Goal: Information Seeking & Learning: Learn about a topic

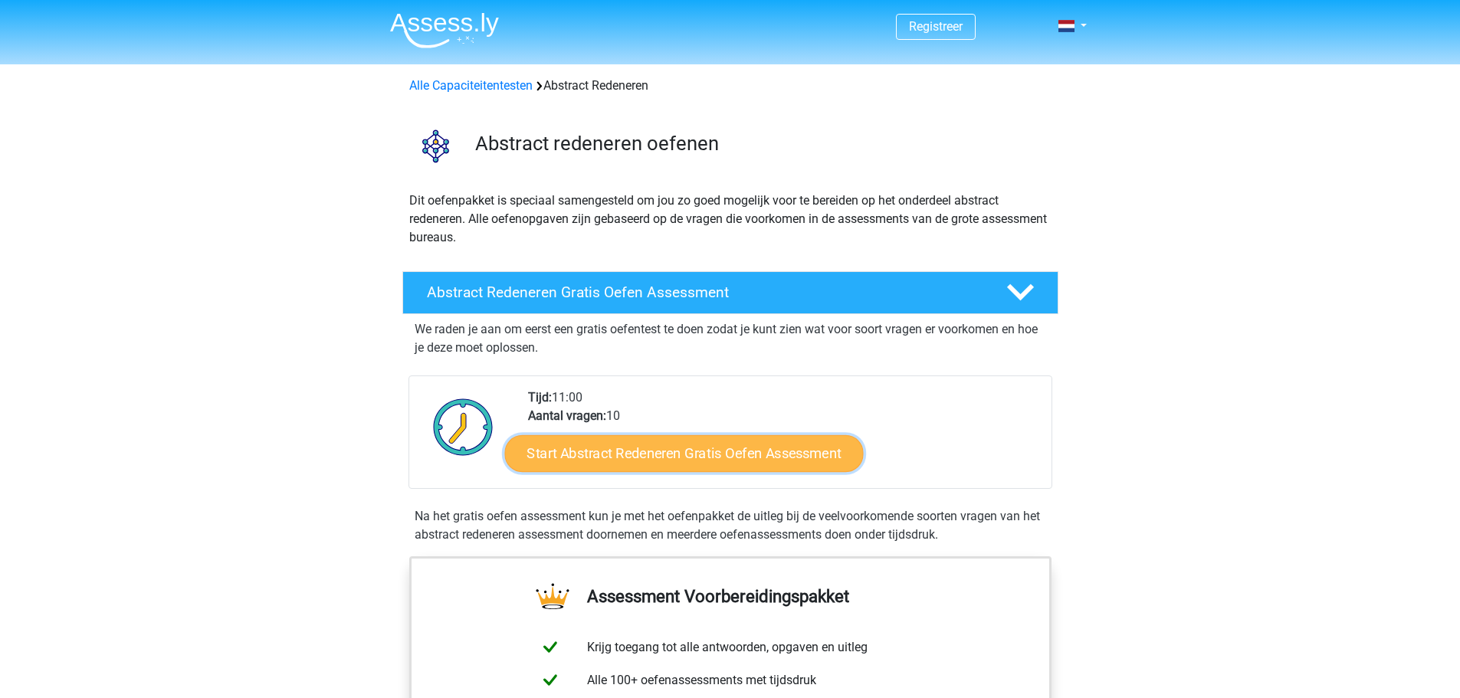
click at [643, 456] on link "Start Abstract Redeneren Gratis Oefen Assessment" at bounding box center [683, 453] width 359 height 37
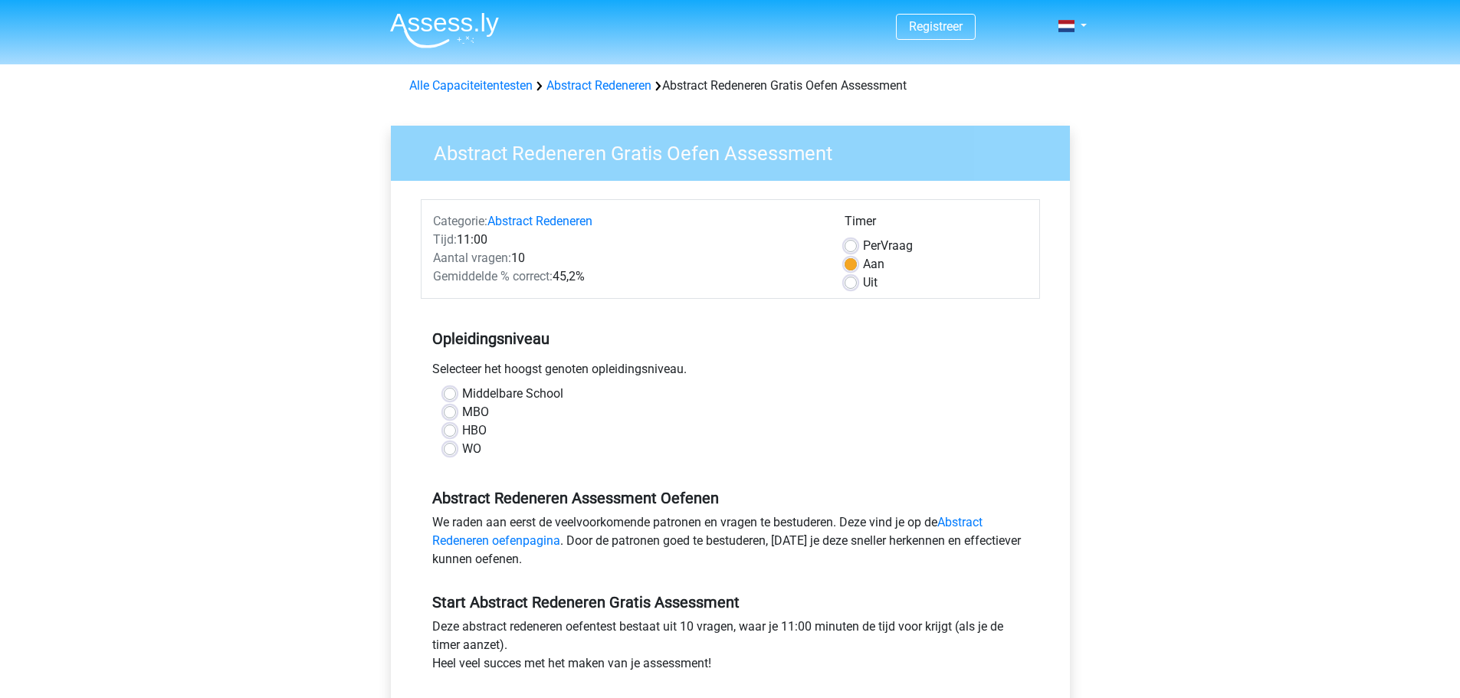
click at [462, 429] on label "HBO" at bounding box center [474, 431] width 25 height 18
click at [448, 429] on input "HBO" at bounding box center [450, 429] width 12 height 15
radio input "true"
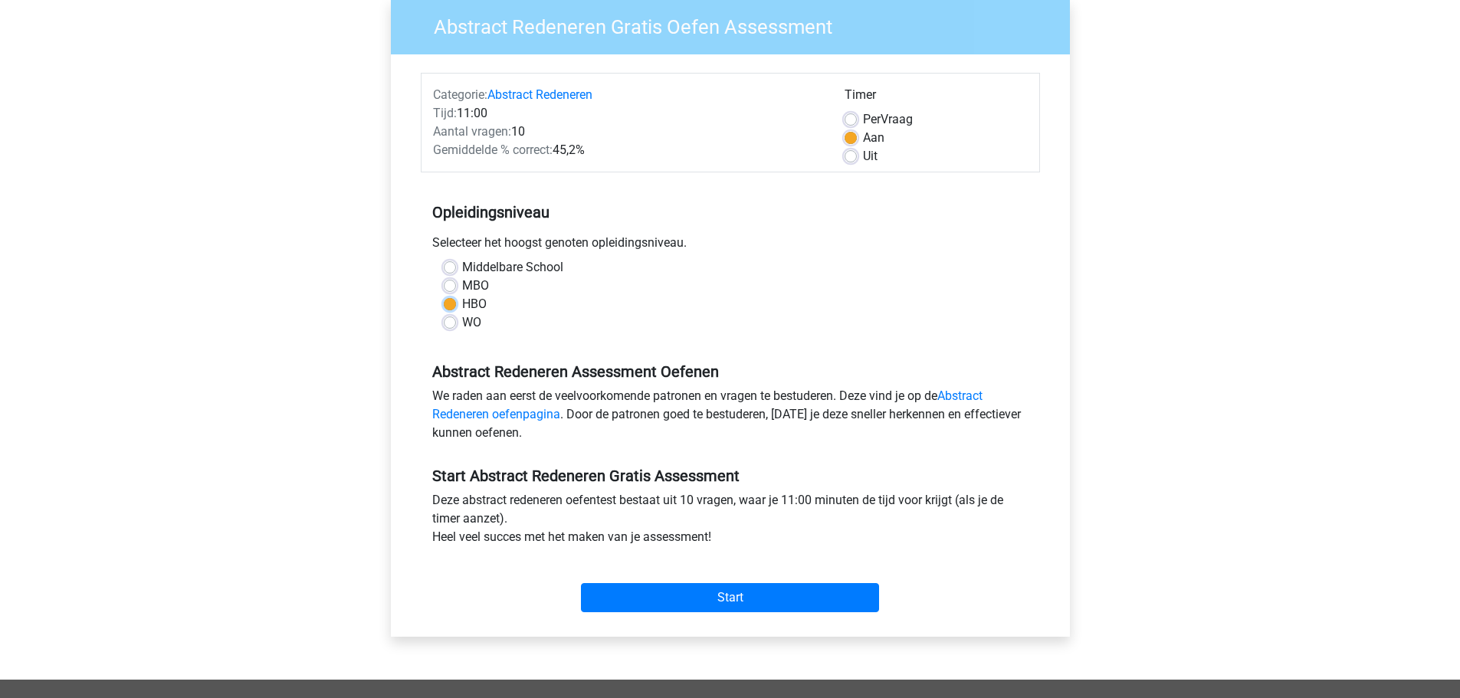
scroll to position [129, 0]
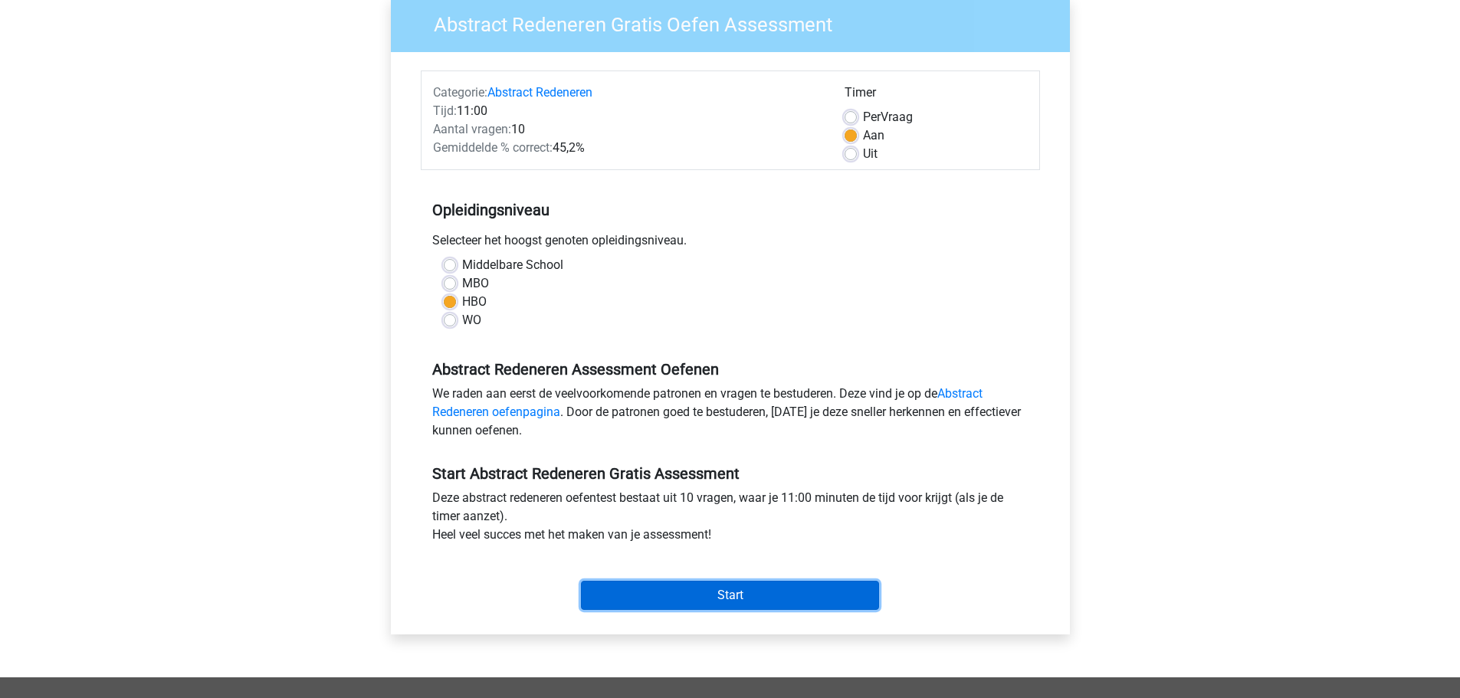
click at [715, 582] on input "Start" at bounding box center [730, 595] width 298 height 29
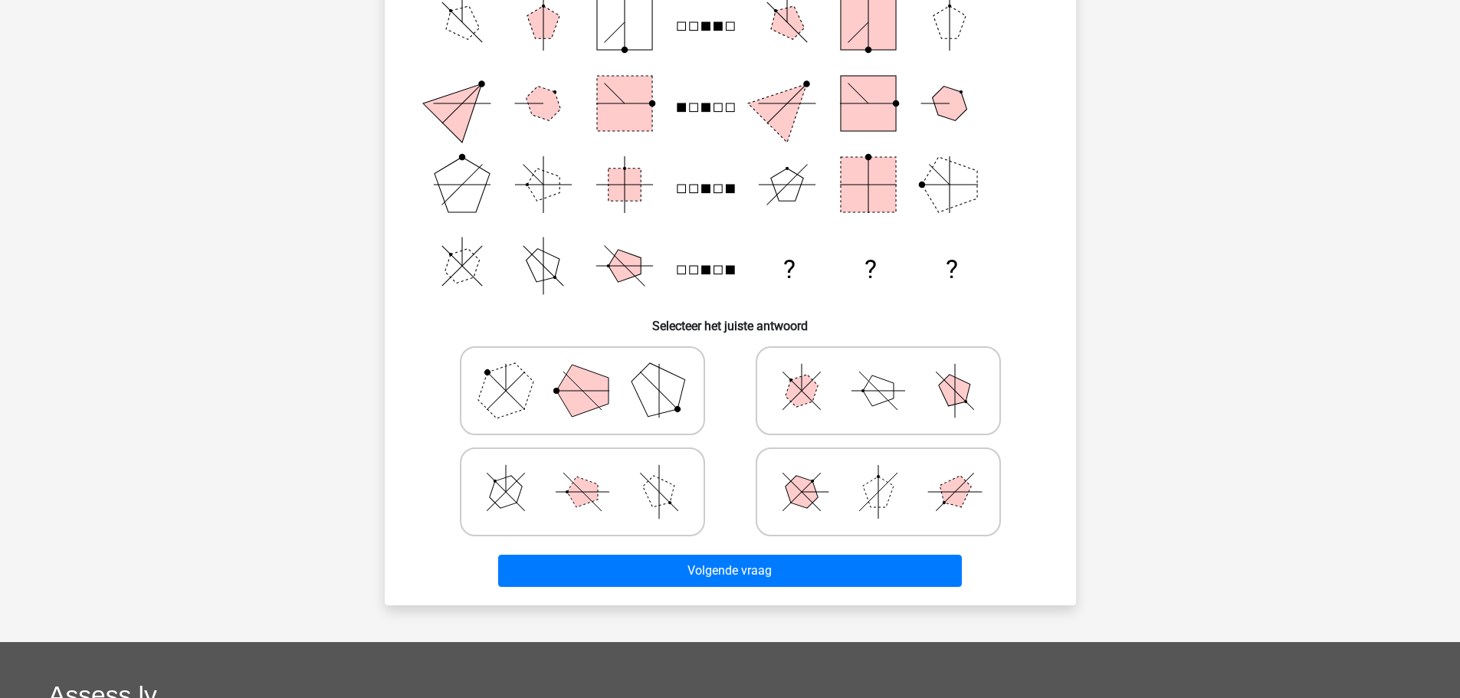
scroll to position [148, 0]
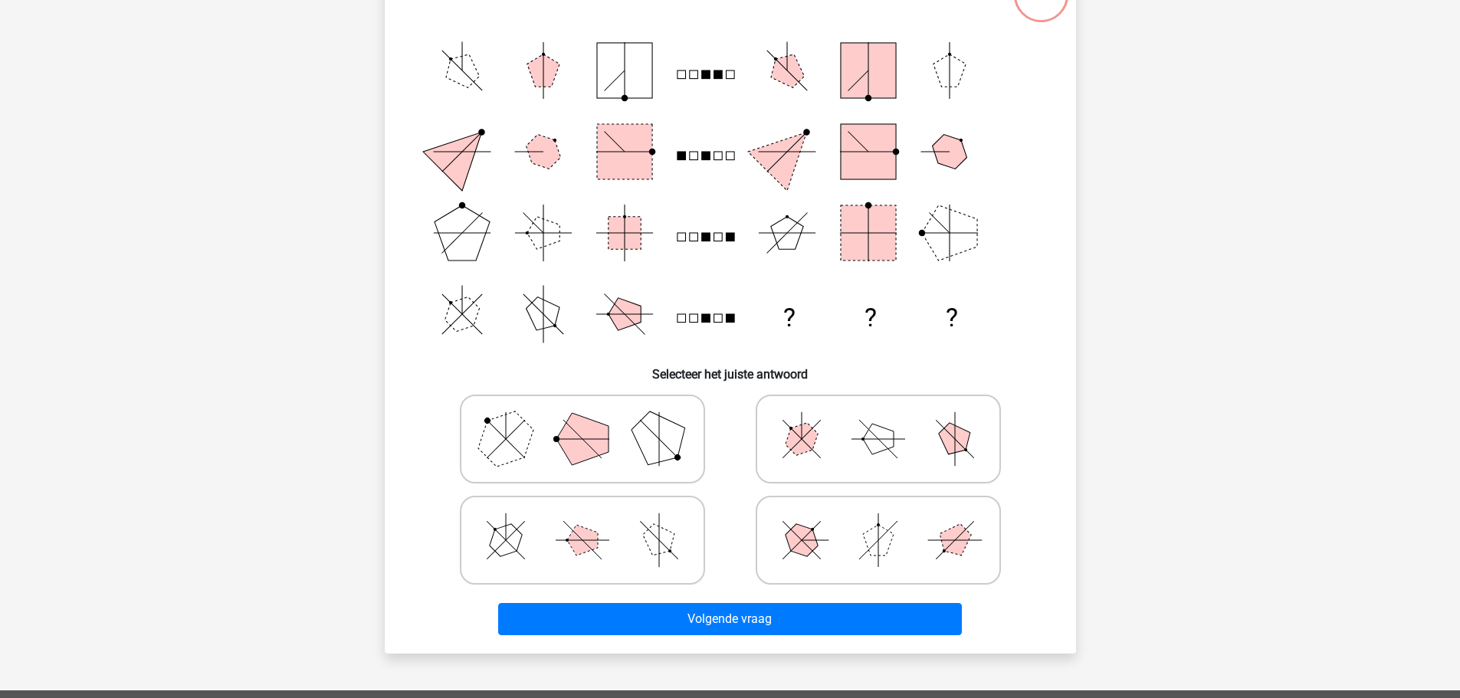
click at [589, 454] on polygon at bounding box center [583, 439] width 52 height 52
click at [589, 420] on input "radio" at bounding box center [588, 415] width 10 height 10
radio input "true"
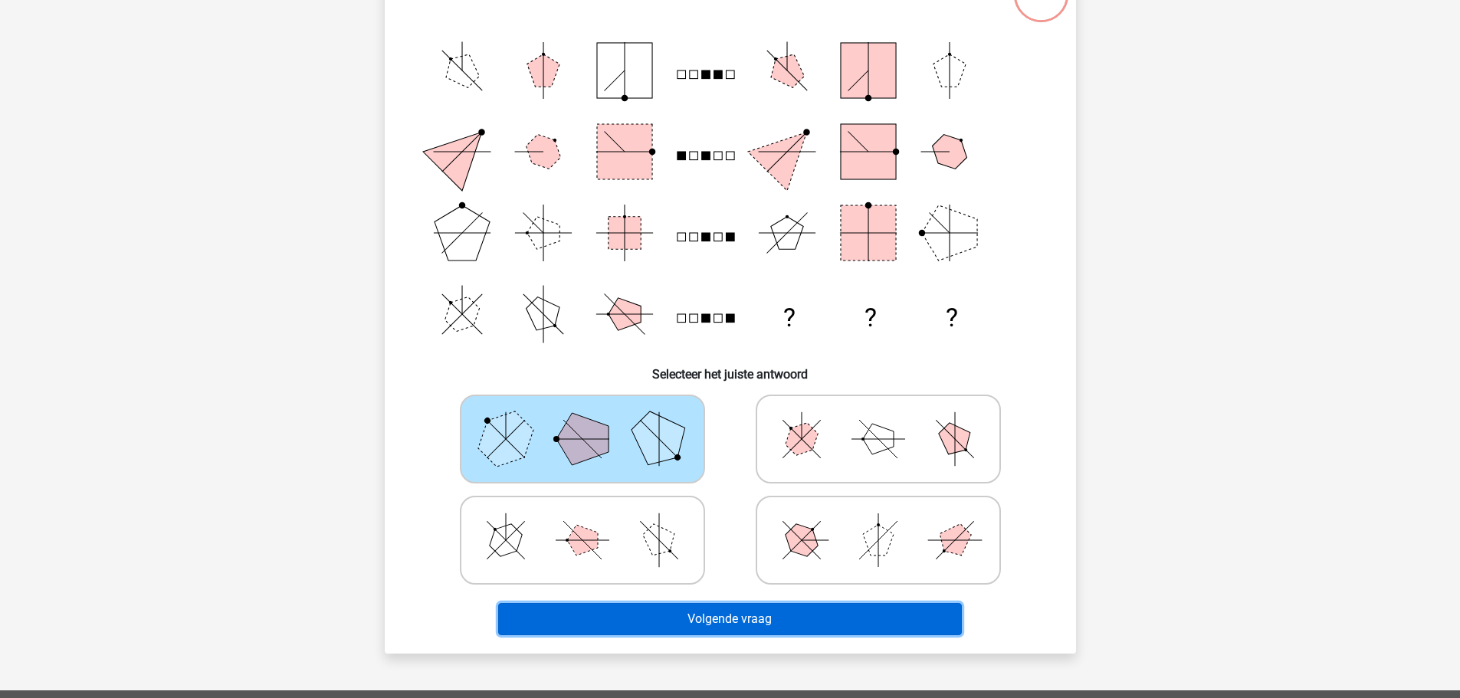
click at [763, 619] on button "Volgende vraag" at bounding box center [730, 619] width 464 height 32
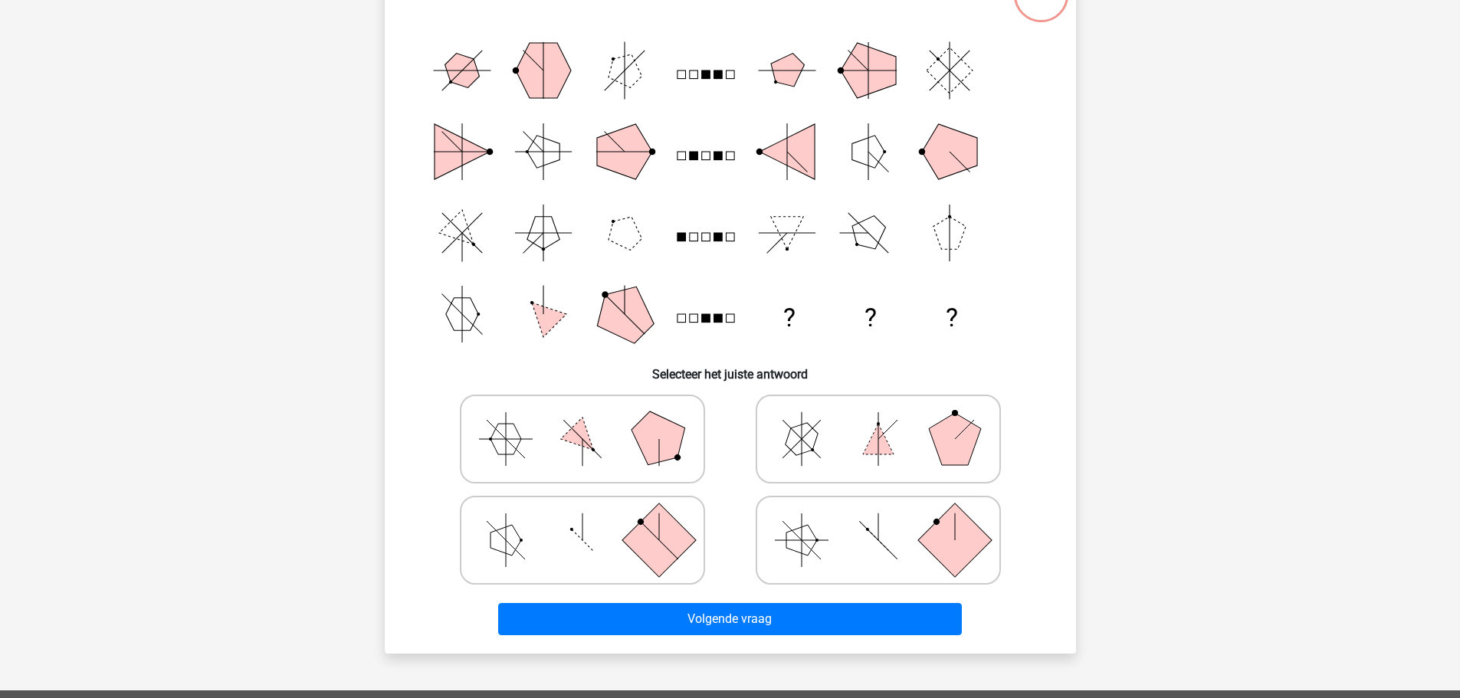
scroll to position [77, 0]
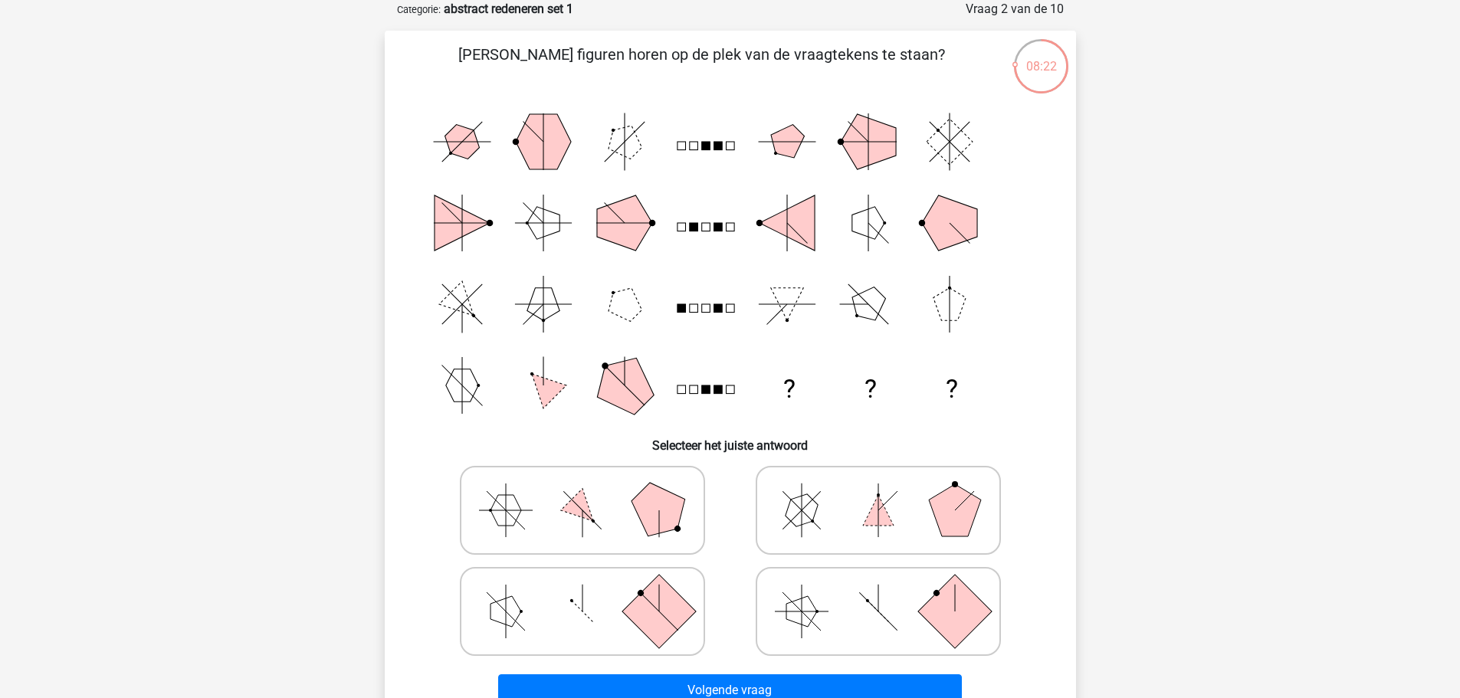
click at [561, 514] on icon at bounding box center [583, 510] width 230 height 77
click at [583, 491] on input "radio" at bounding box center [588, 486] width 10 height 10
radio input "true"
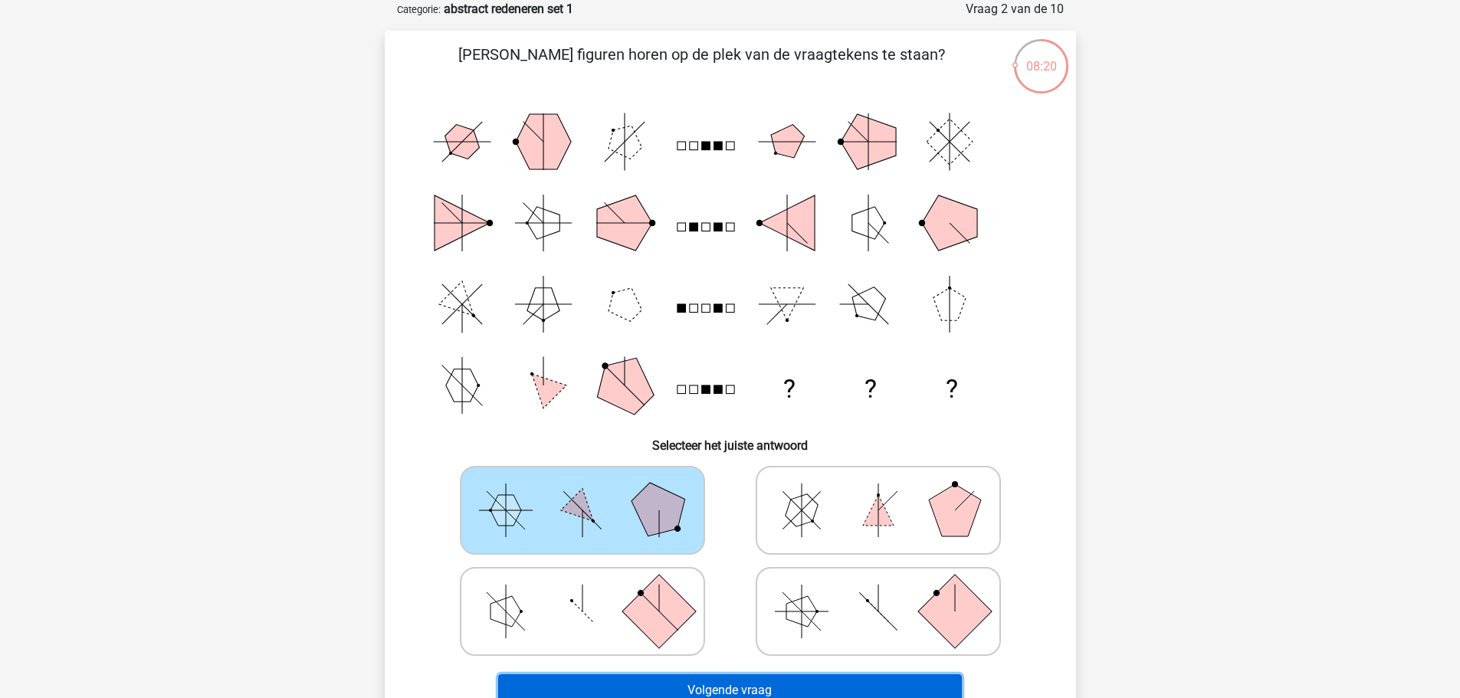
click at [758, 688] on button "Volgende vraag" at bounding box center [730, 691] width 464 height 32
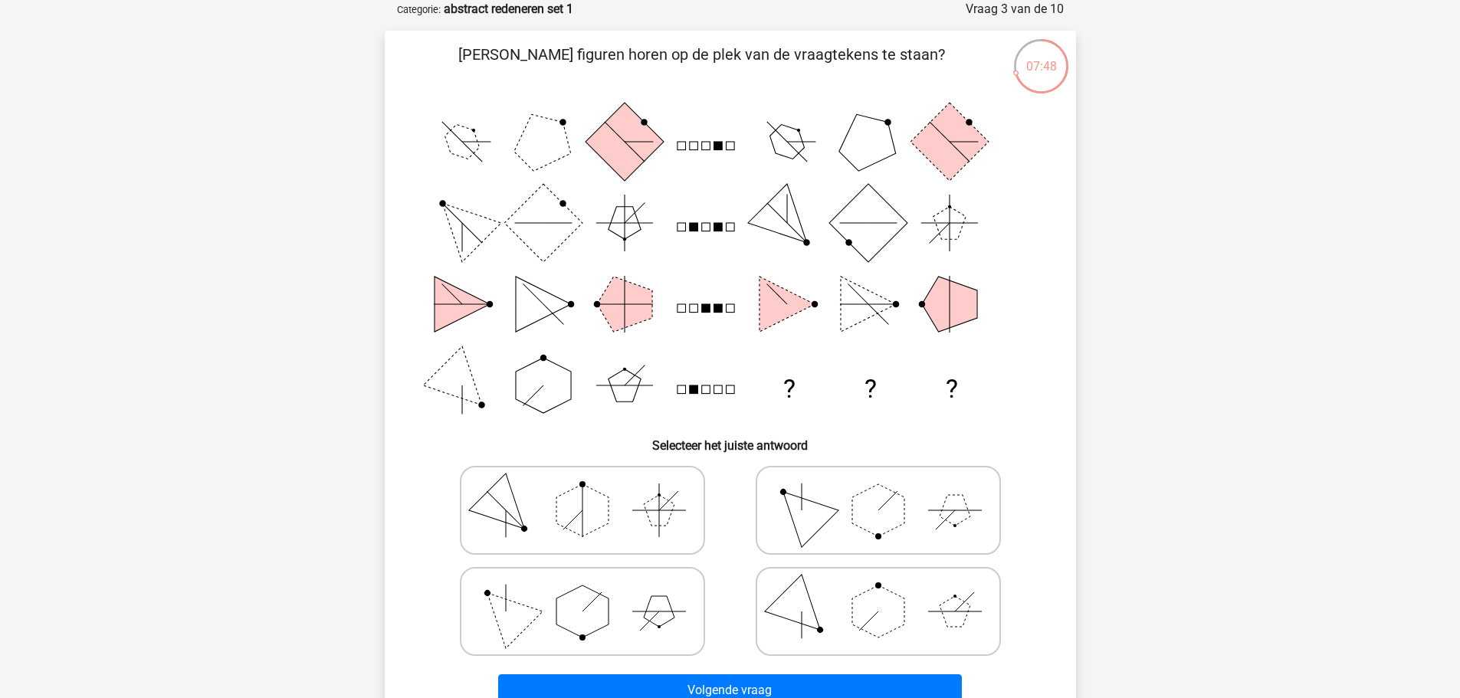
click at [597, 531] on icon at bounding box center [583, 510] width 230 height 77
click at [593, 491] on input "radio" at bounding box center [588, 486] width 10 height 10
radio input "true"
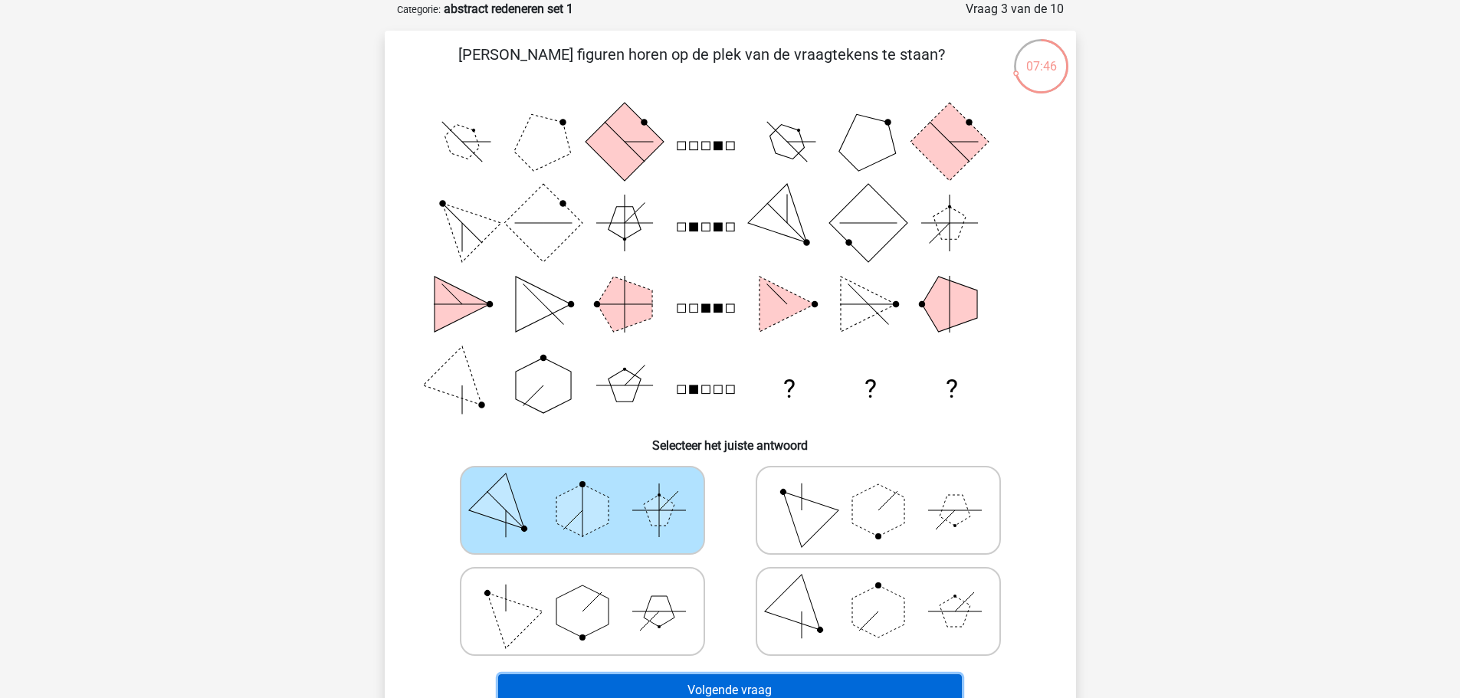
click at [725, 691] on button "Volgende vraag" at bounding box center [730, 691] width 464 height 32
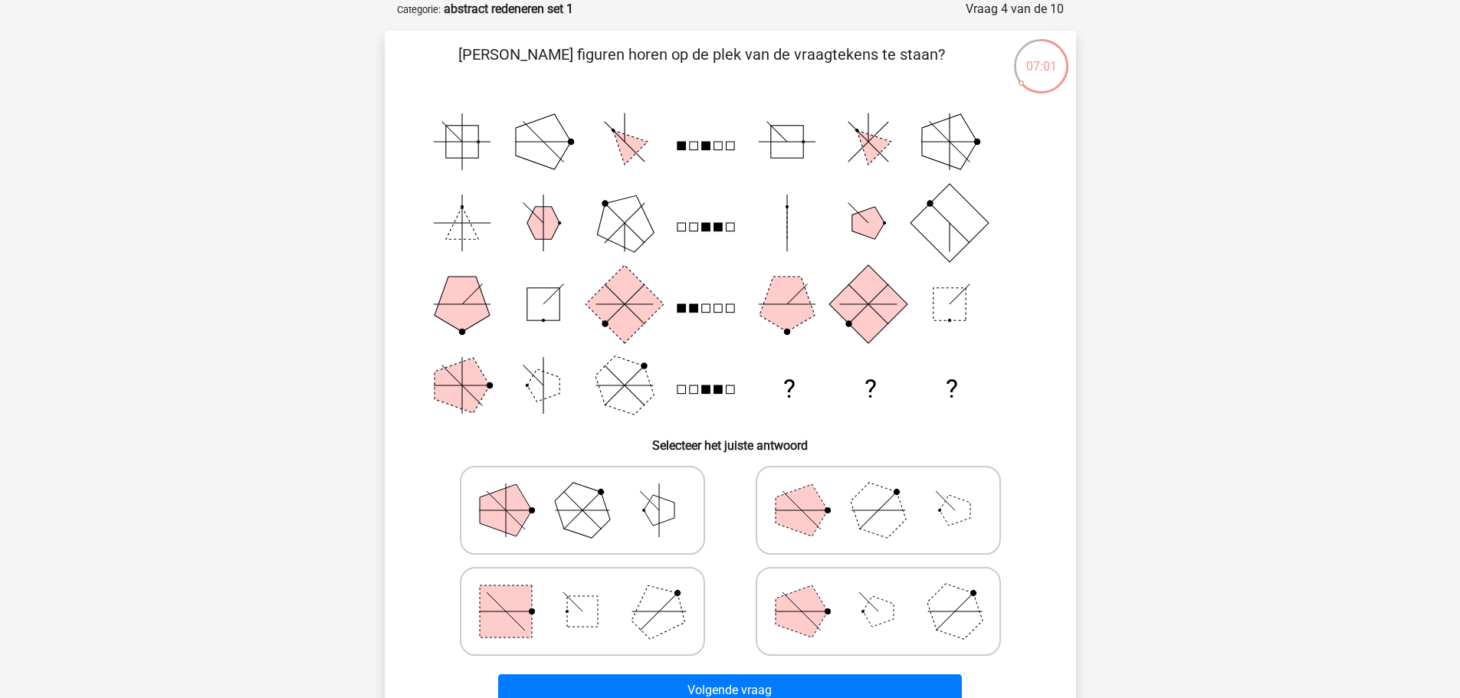
click at [882, 633] on icon at bounding box center [879, 611] width 230 height 77
click at [882, 593] on input "radio" at bounding box center [883, 588] width 10 height 10
radio input "true"
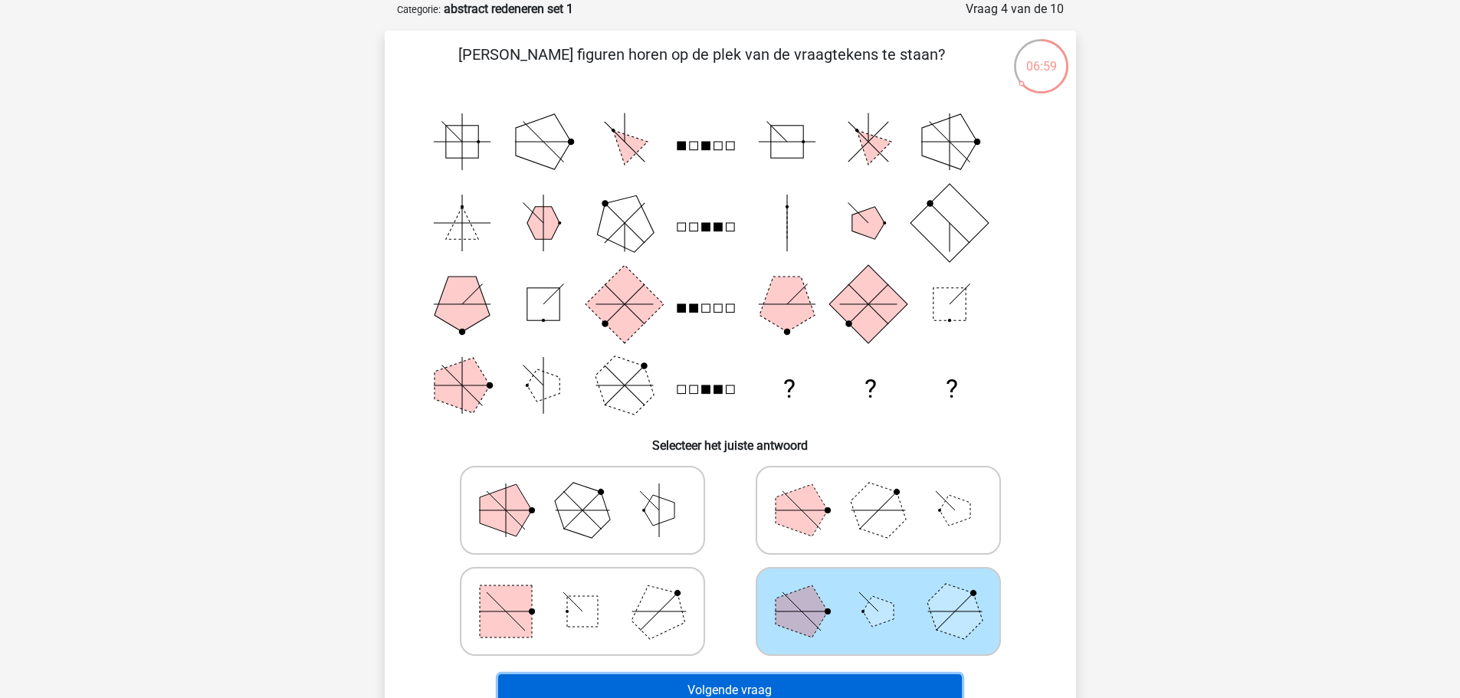
click at [852, 682] on button "Volgende vraag" at bounding box center [730, 691] width 464 height 32
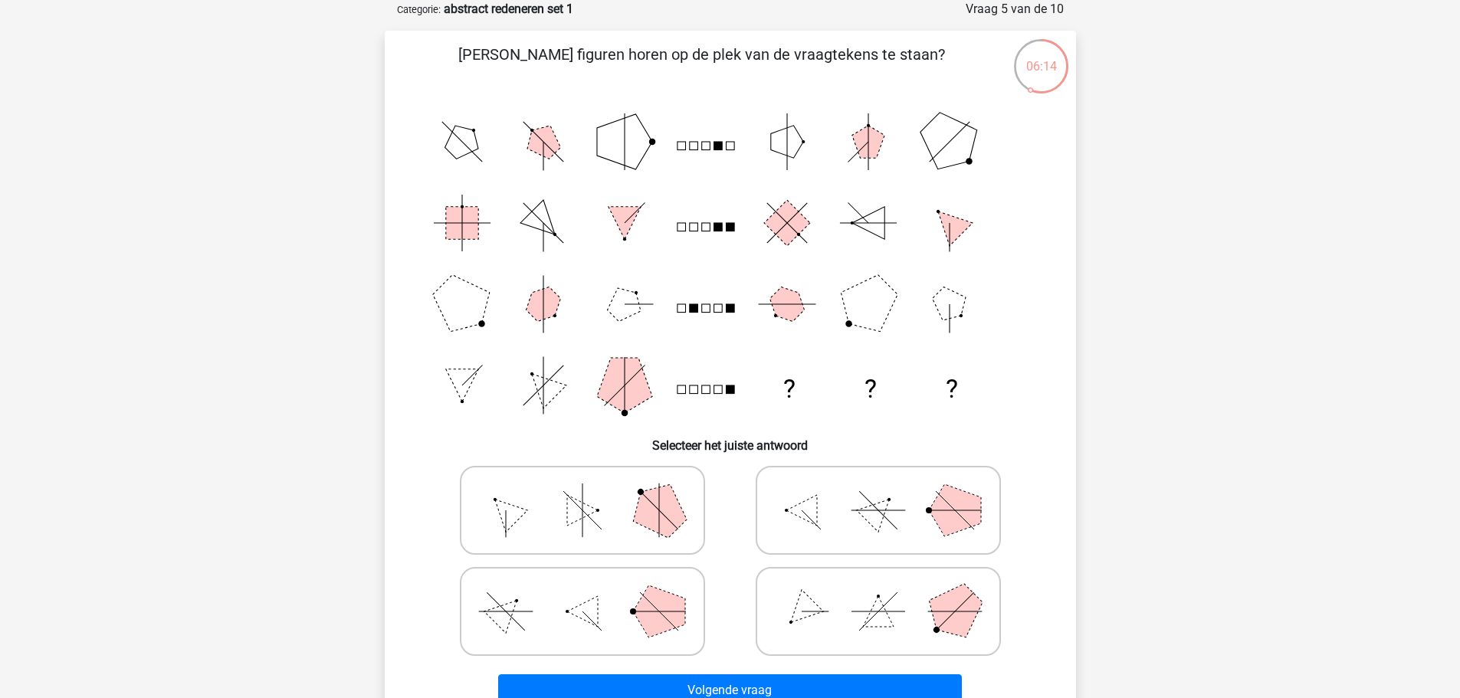
click at [652, 612] on polygon at bounding box center [659, 612] width 52 height 52
click at [593, 593] on input "radio" at bounding box center [588, 588] width 10 height 10
radio input "true"
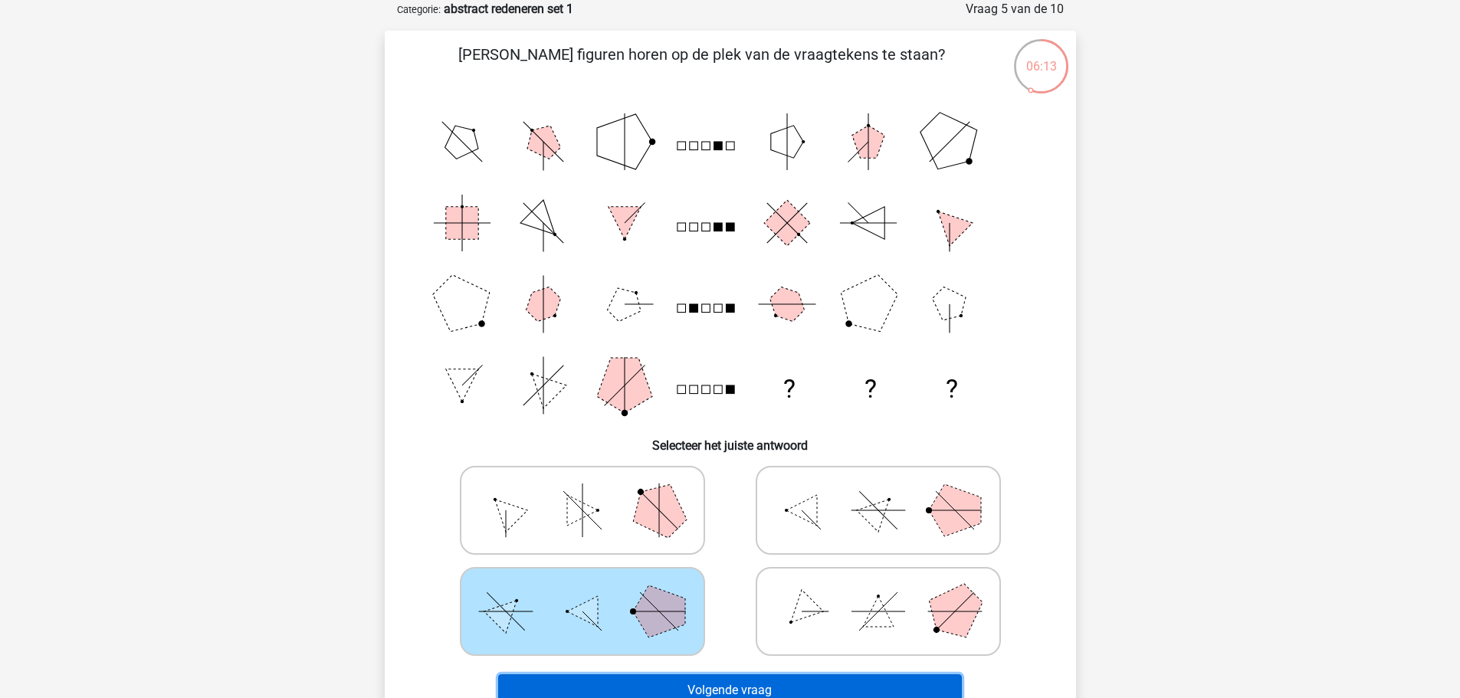
click at [757, 684] on button "Volgende vraag" at bounding box center [730, 691] width 464 height 32
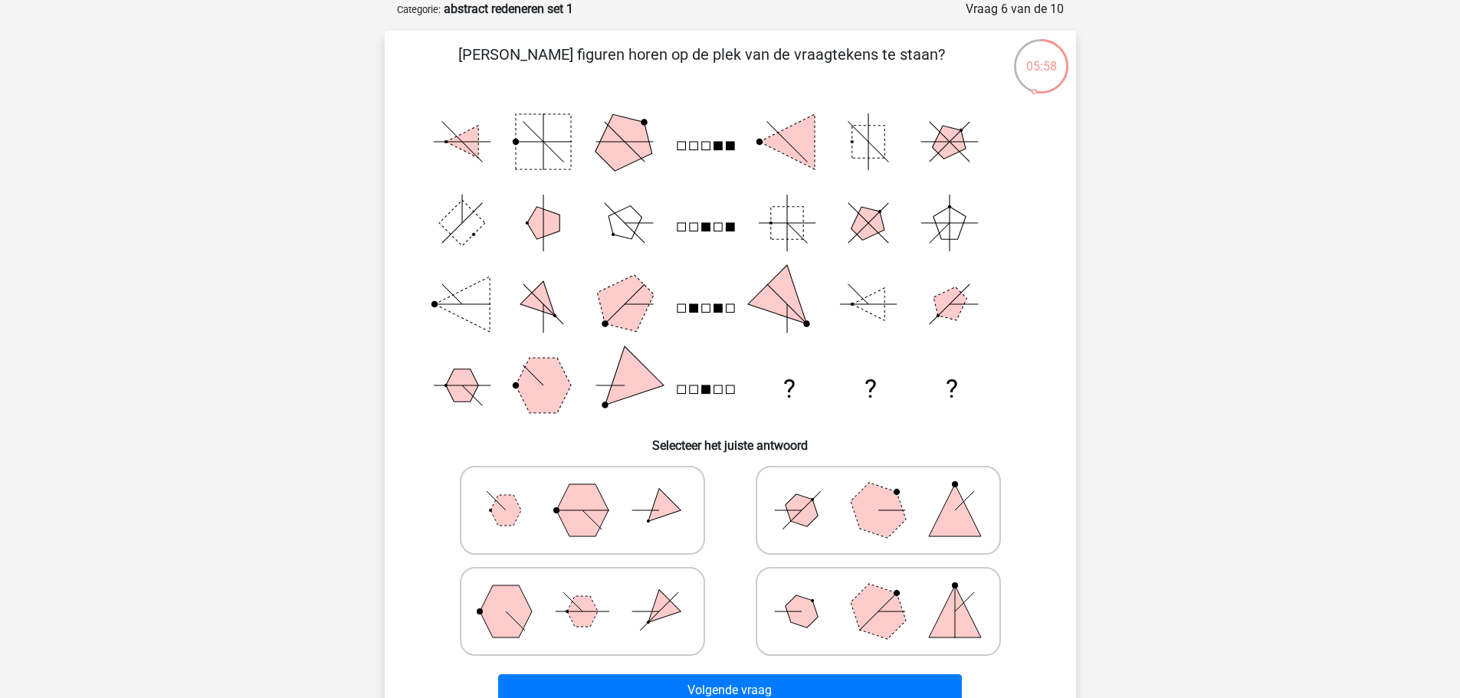
click at [892, 507] on polygon at bounding box center [878, 510] width 74 height 74
click at [888, 491] on input "radio" at bounding box center [883, 486] width 10 height 10
radio input "true"
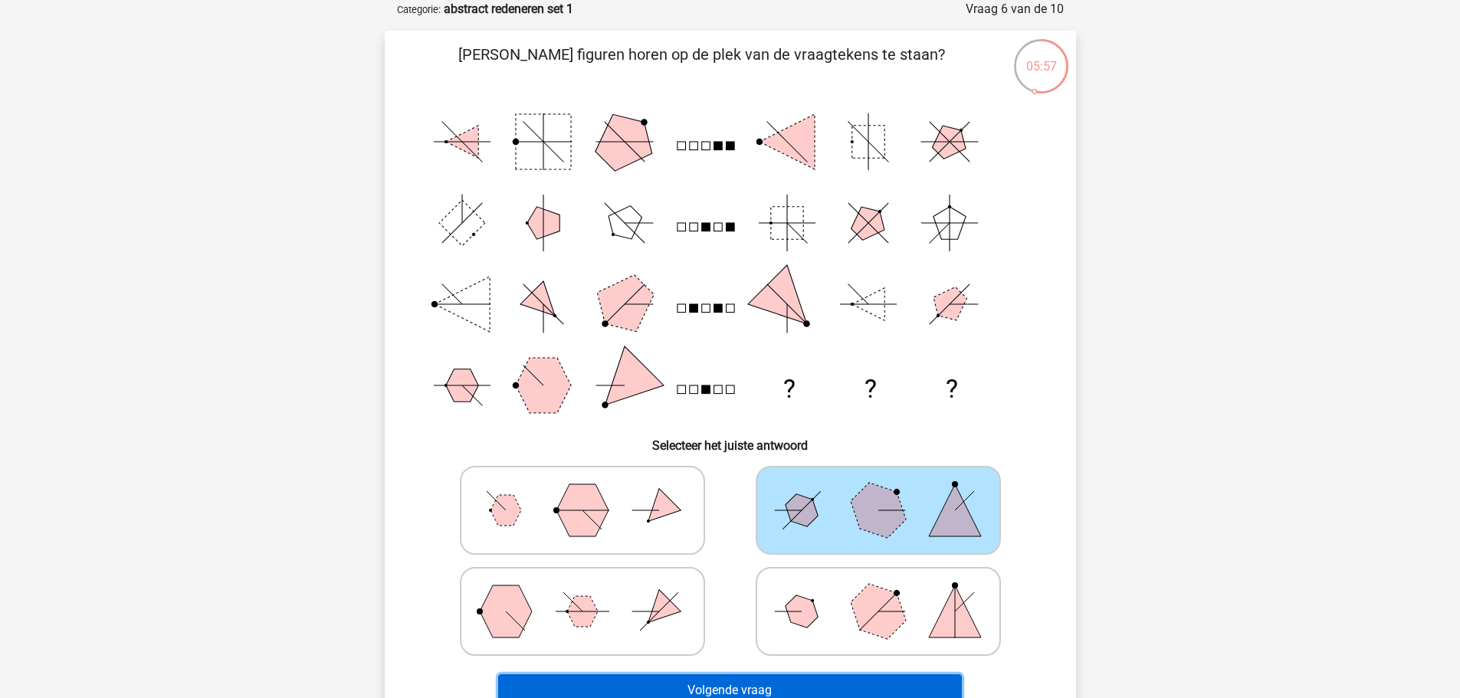
click at [816, 683] on button "Volgende vraag" at bounding box center [730, 691] width 464 height 32
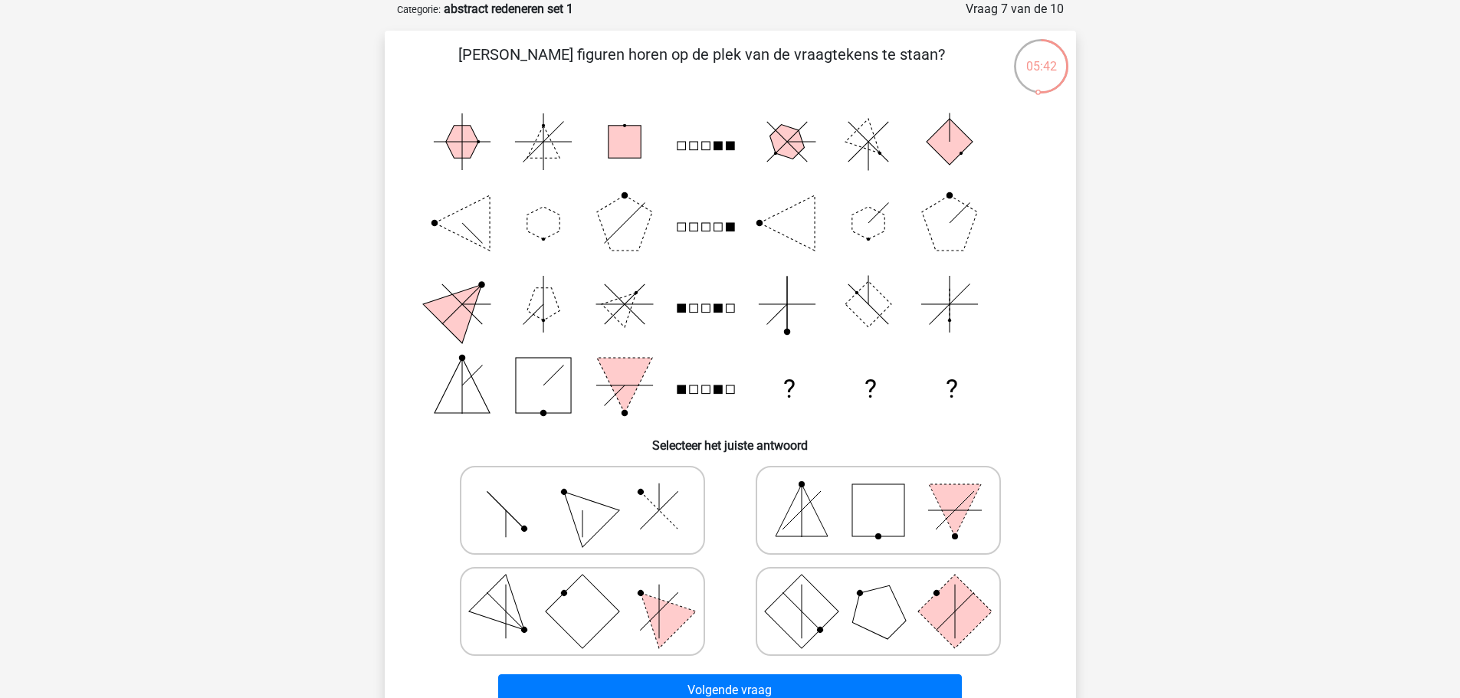
click at [602, 528] on icon at bounding box center [583, 510] width 230 height 77
click at [593, 491] on input "radio" at bounding box center [588, 486] width 10 height 10
radio input "true"
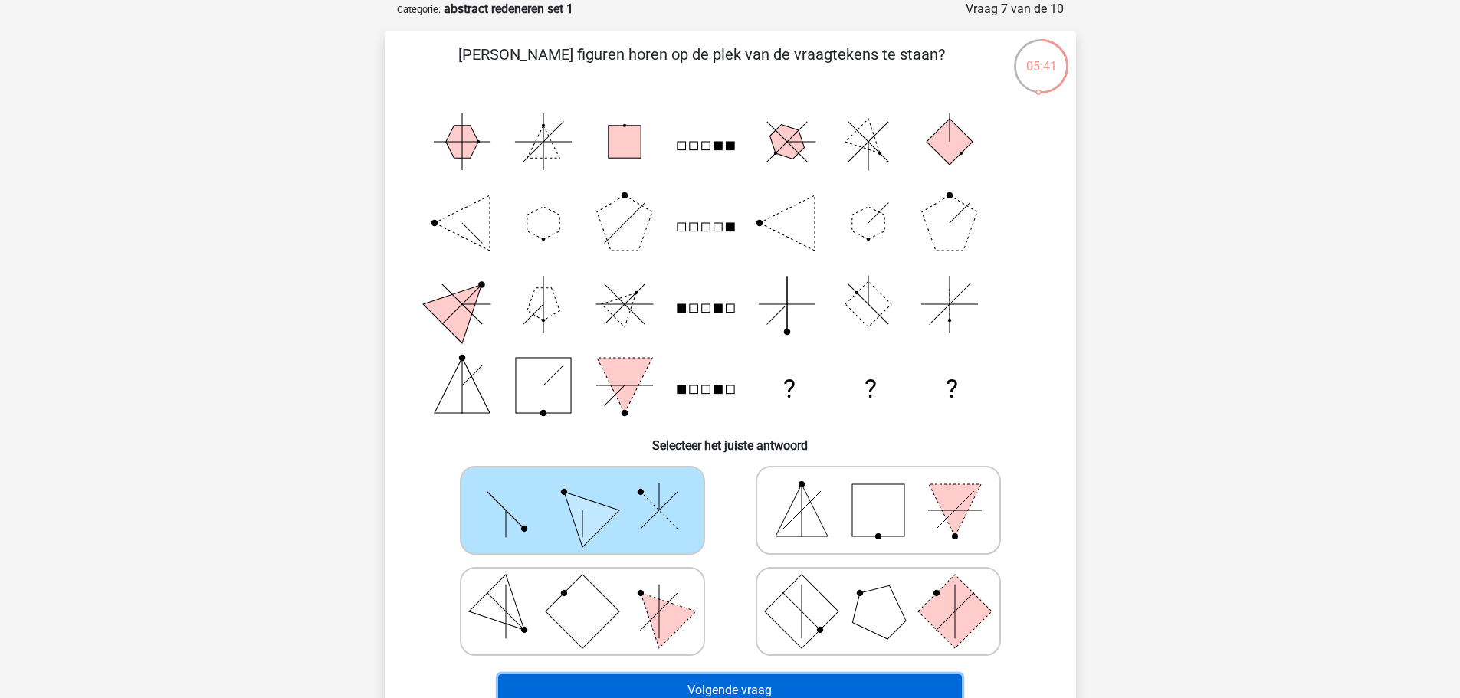
click at [741, 689] on button "Volgende vraag" at bounding box center [730, 691] width 464 height 32
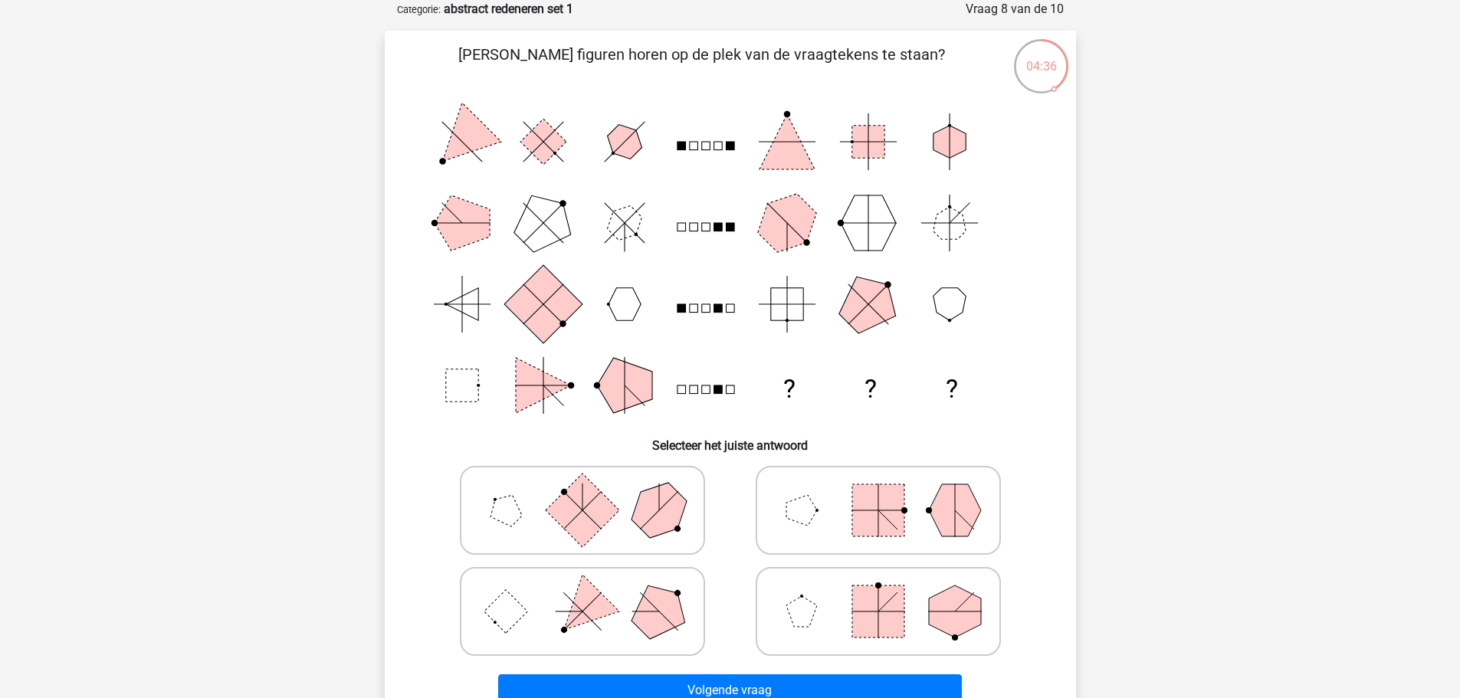
click at [894, 514] on rect at bounding box center [878, 510] width 52 height 52
click at [888, 491] on input "radio" at bounding box center [883, 486] width 10 height 10
radio input "true"
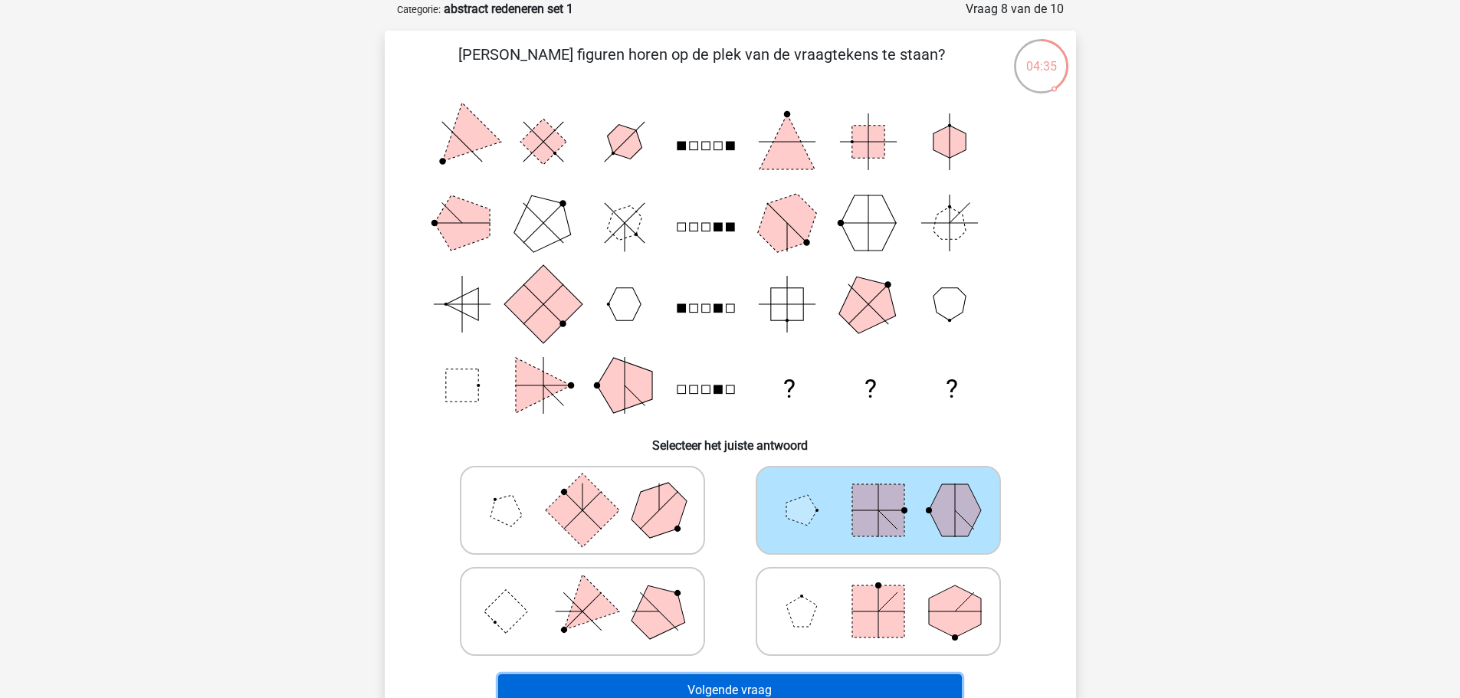
click at [772, 682] on button "Volgende vraag" at bounding box center [730, 691] width 464 height 32
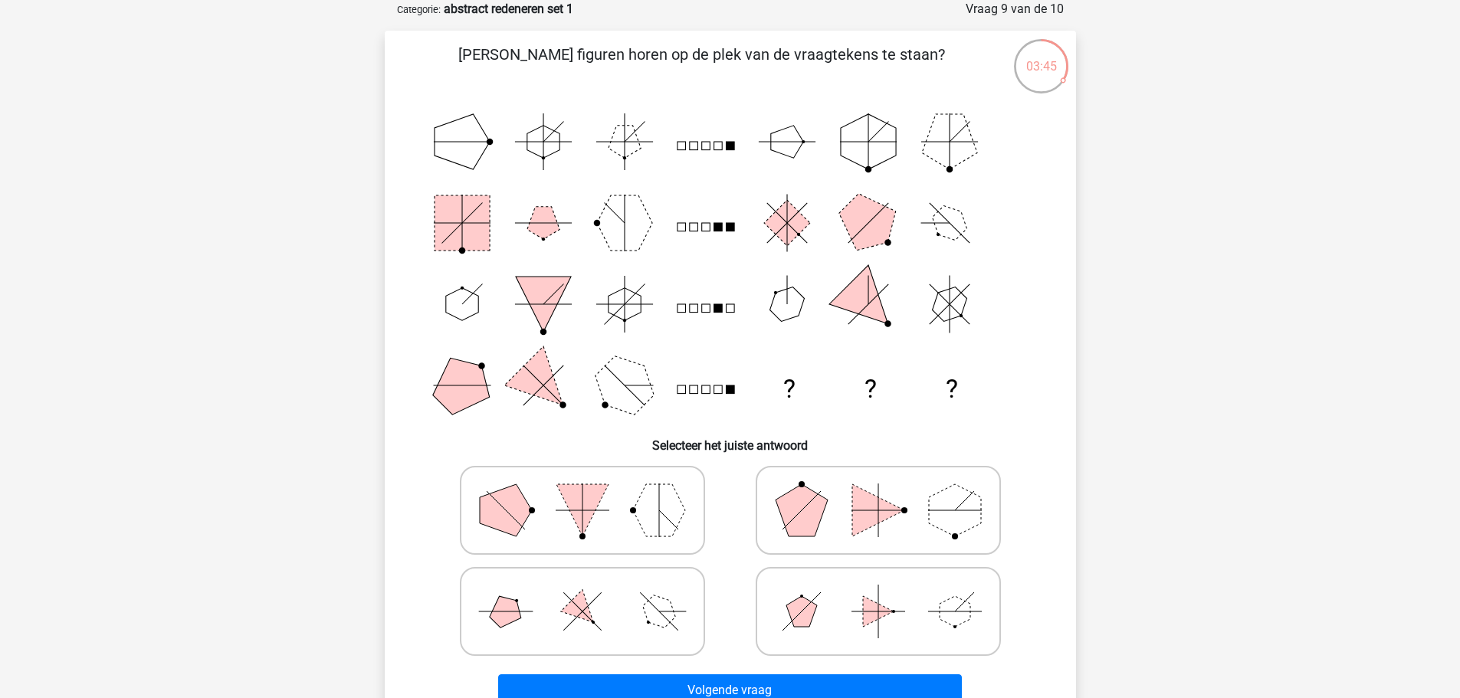
click at [855, 603] on icon at bounding box center [879, 611] width 230 height 77
click at [878, 593] on input "radio" at bounding box center [883, 588] width 10 height 10
radio input "true"
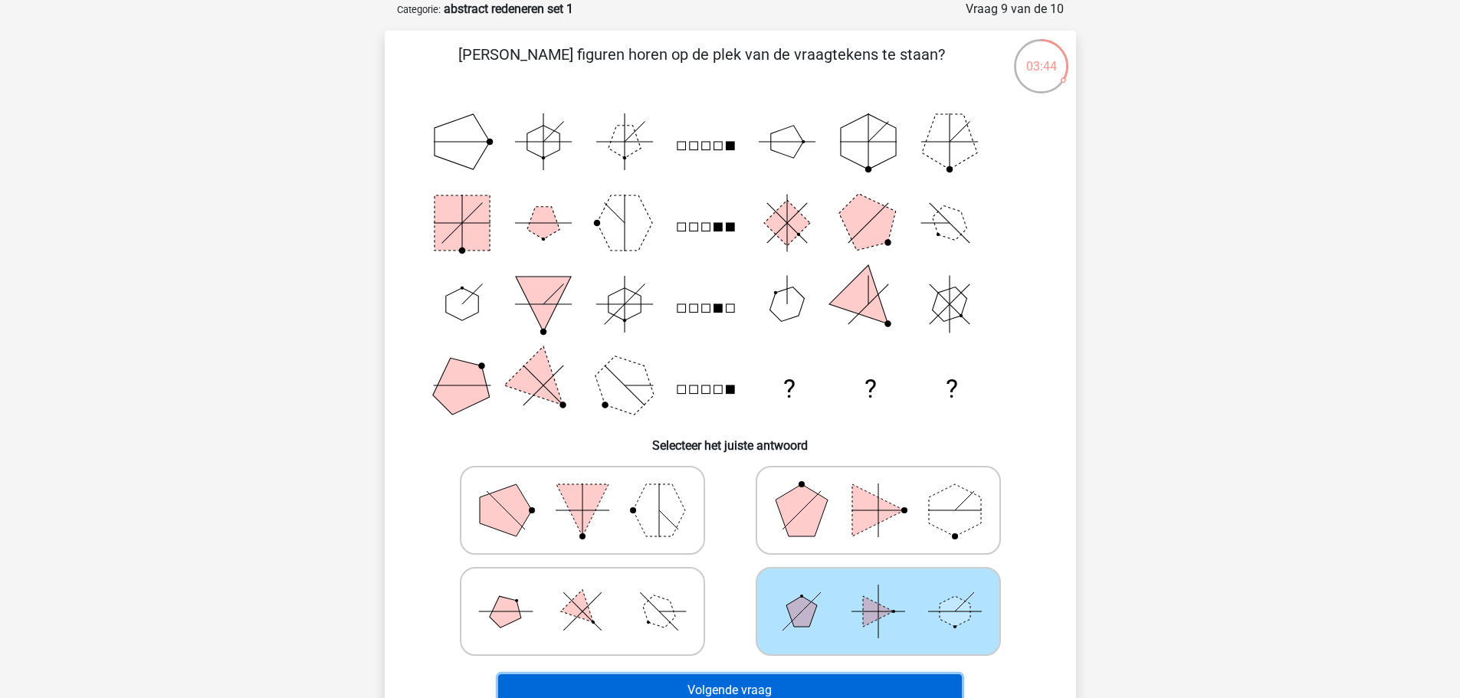
click at [774, 688] on button "Volgende vraag" at bounding box center [730, 691] width 464 height 32
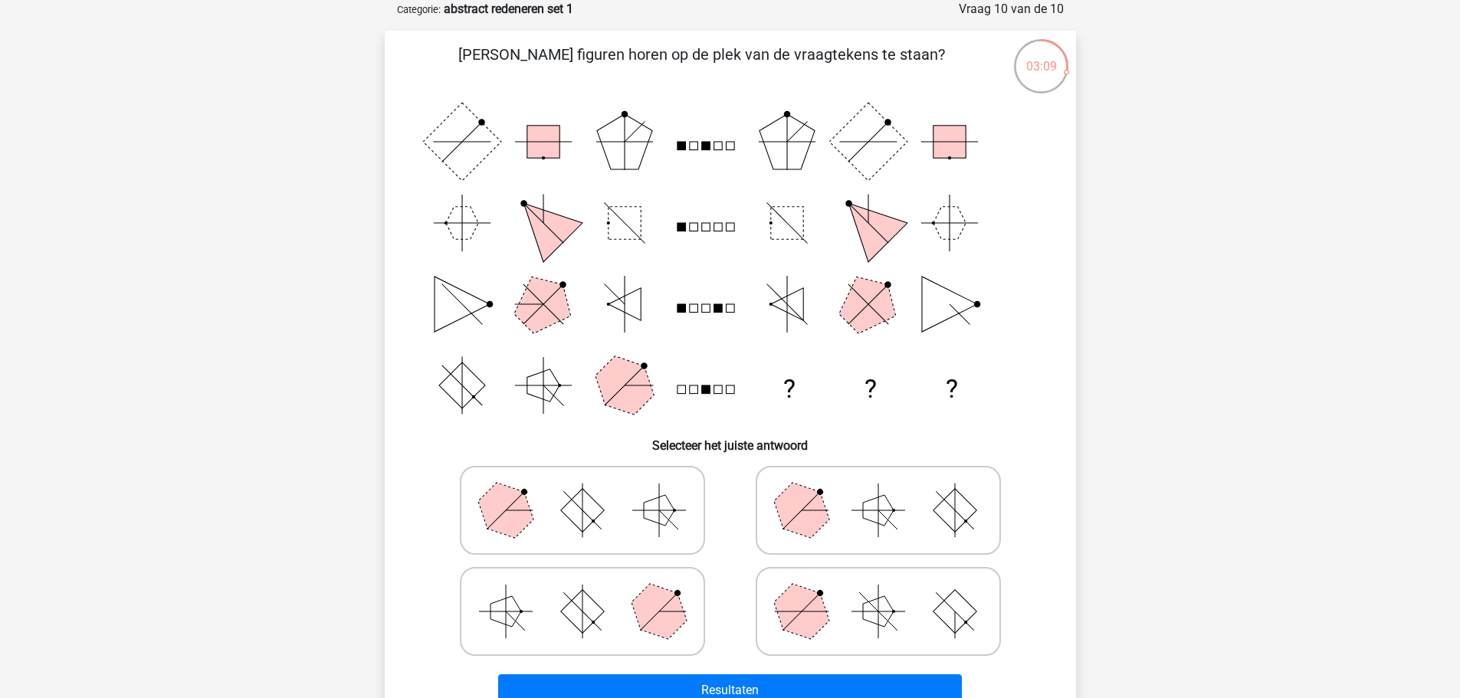
click at [580, 614] on rect at bounding box center [582, 611] width 44 height 44
click at [583, 593] on input "radio" at bounding box center [588, 588] width 10 height 10
radio input "true"
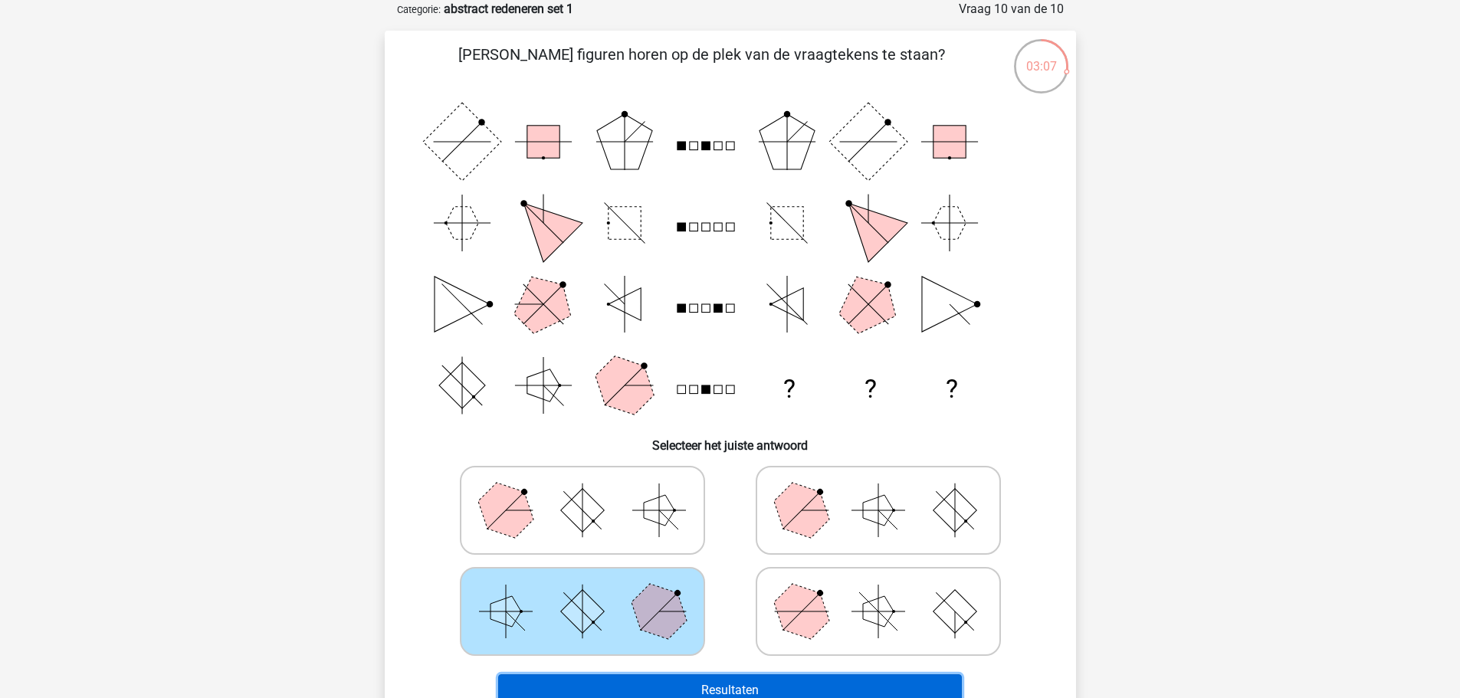
click at [738, 689] on button "Resultaten" at bounding box center [730, 691] width 464 height 32
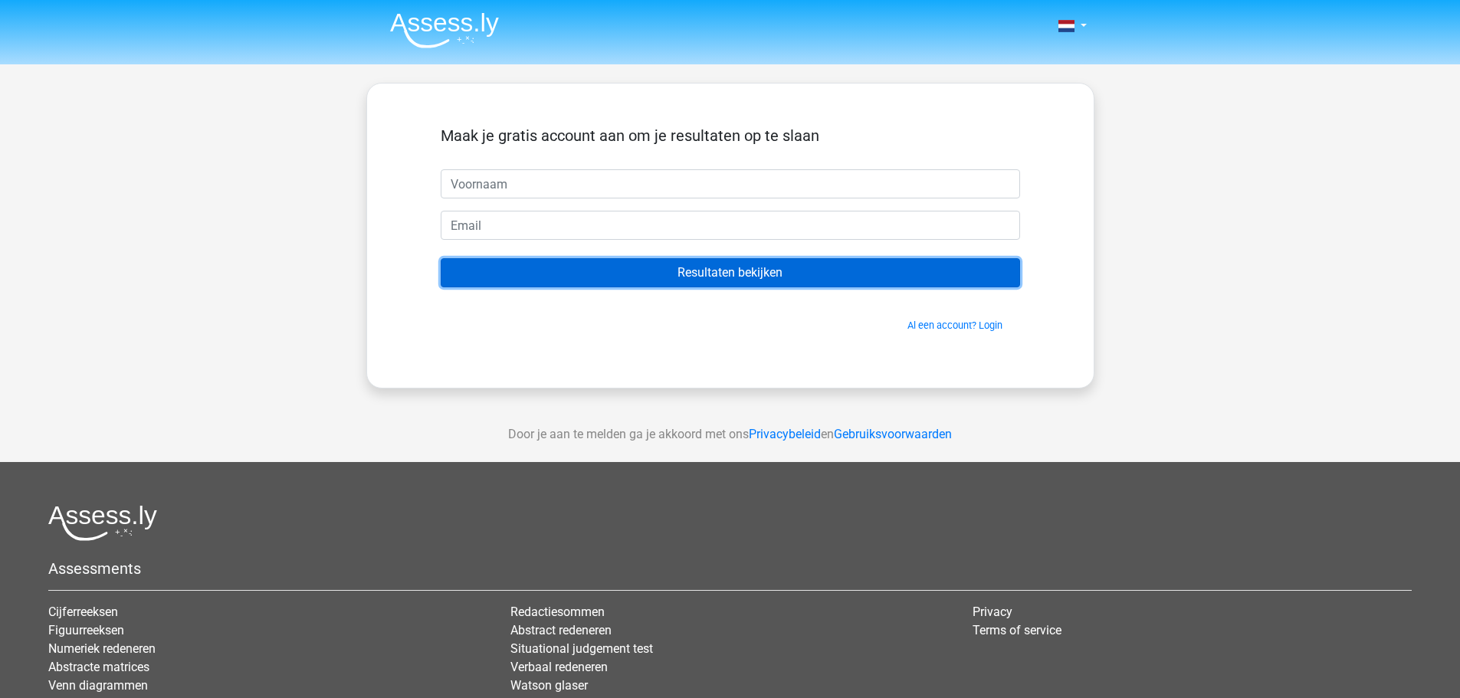
click at [677, 273] on input "Resultaten bekijken" at bounding box center [731, 272] width 580 height 29
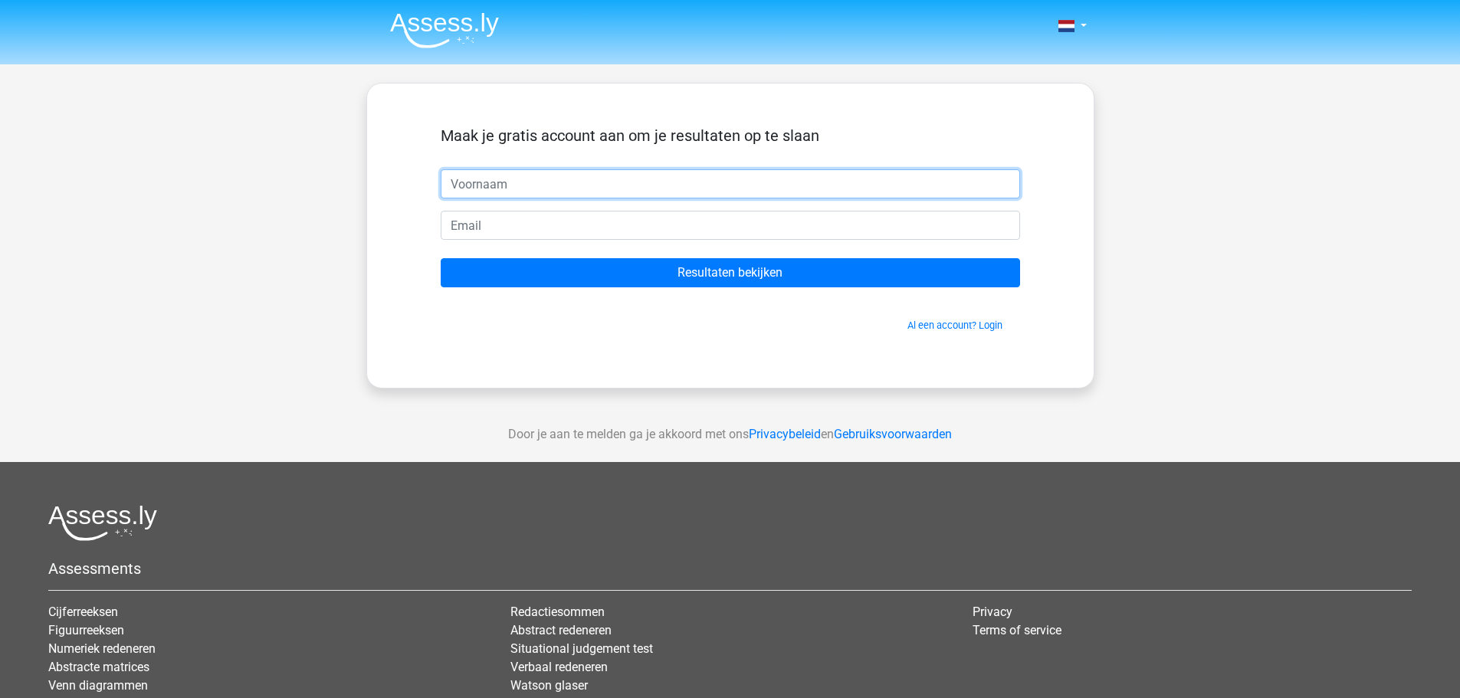
click at [484, 191] on input "text" at bounding box center [731, 183] width 580 height 29
type input "ann"
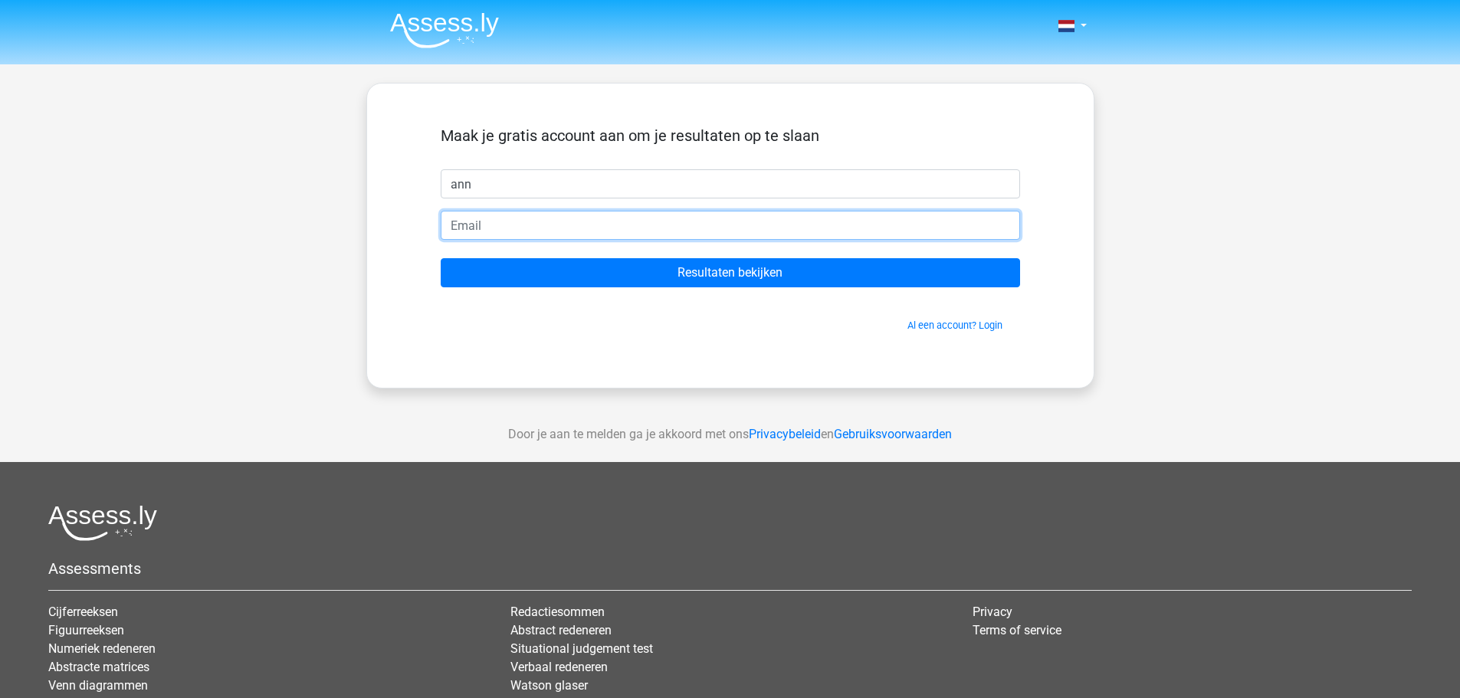
click at [480, 227] on input "email" at bounding box center [731, 225] width 580 height 29
type input "ann.vantieghem@gmail.com"
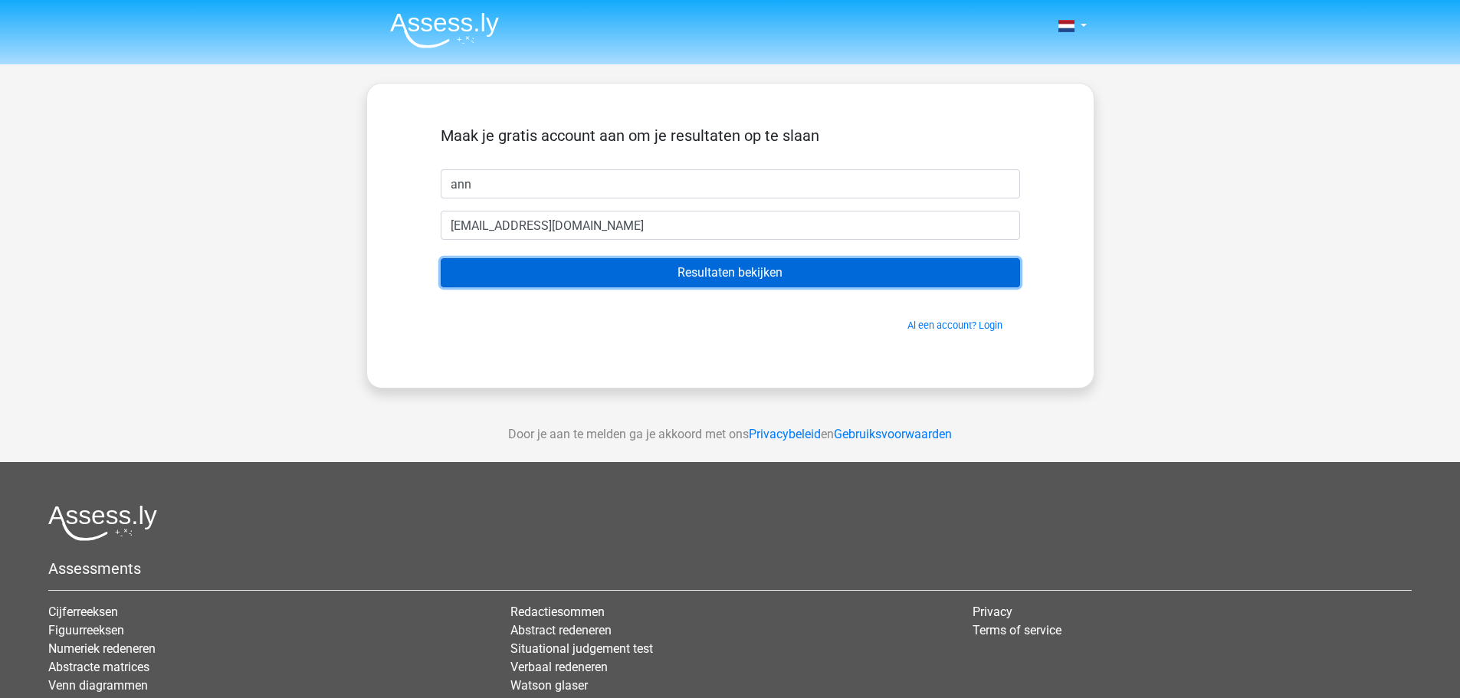
click at [715, 265] on input "Resultaten bekijken" at bounding box center [731, 272] width 580 height 29
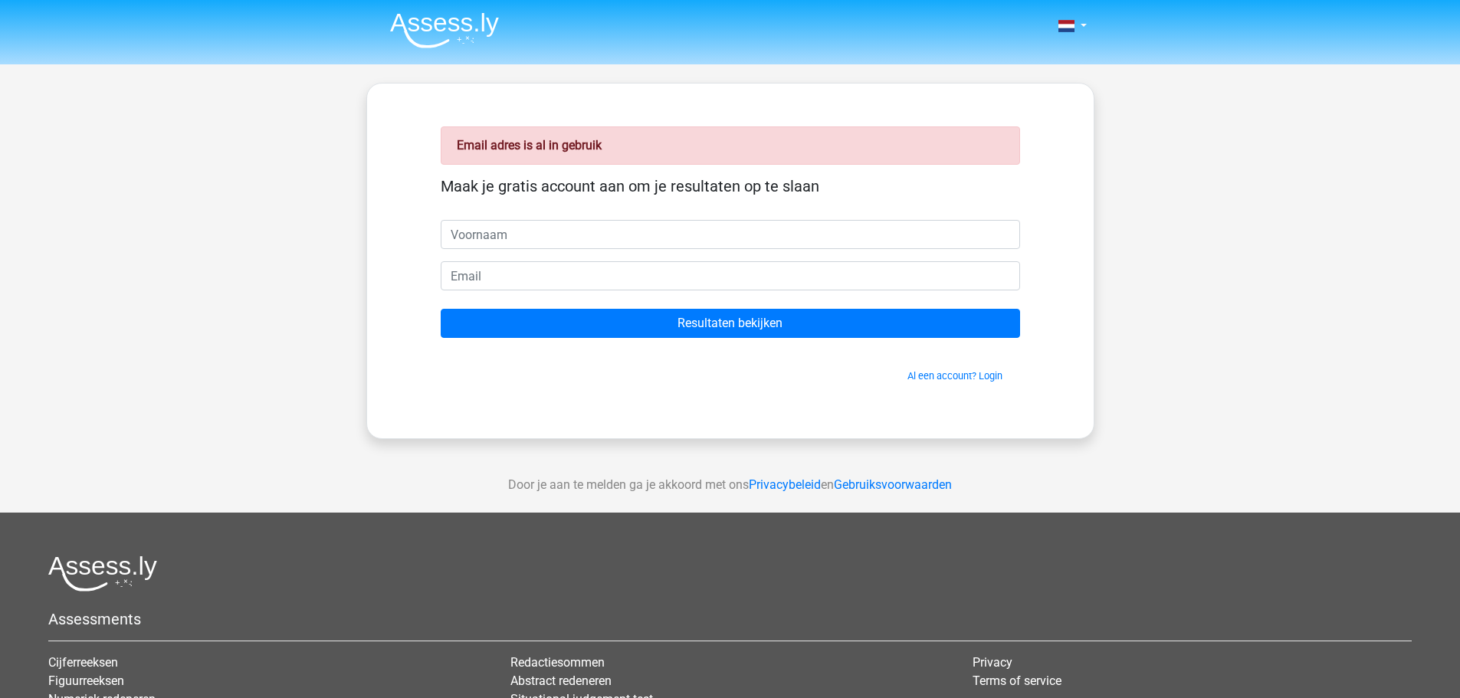
click at [478, 241] on input "text" at bounding box center [731, 234] width 580 height 29
type input "[PERSON_NAME]"
click at [495, 281] on input "email" at bounding box center [731, 275] width 580 height 29
type input "[EMAIL_ADDRESS][DOMAIN_NAME]"
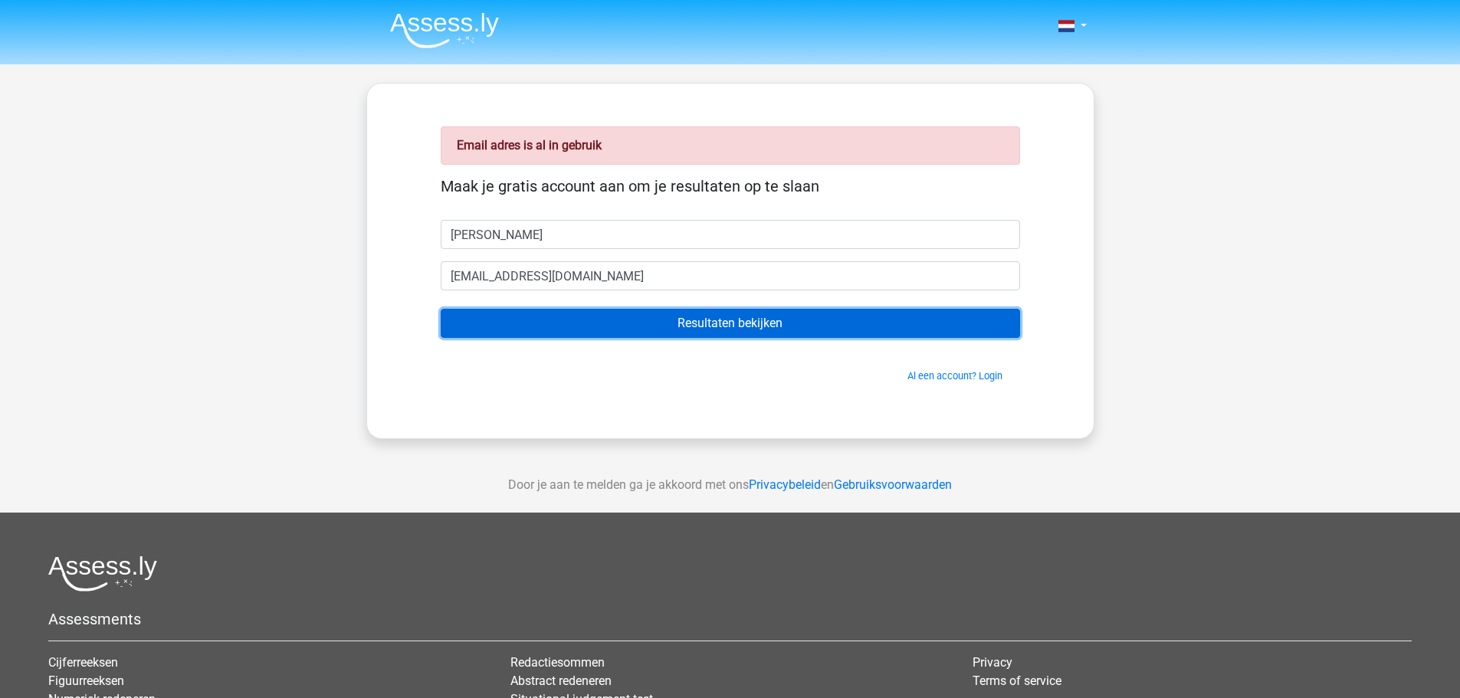
click at [762, 319] on input "Resultaten bekijken" at bounding box center [731, 323] width 580 height 29
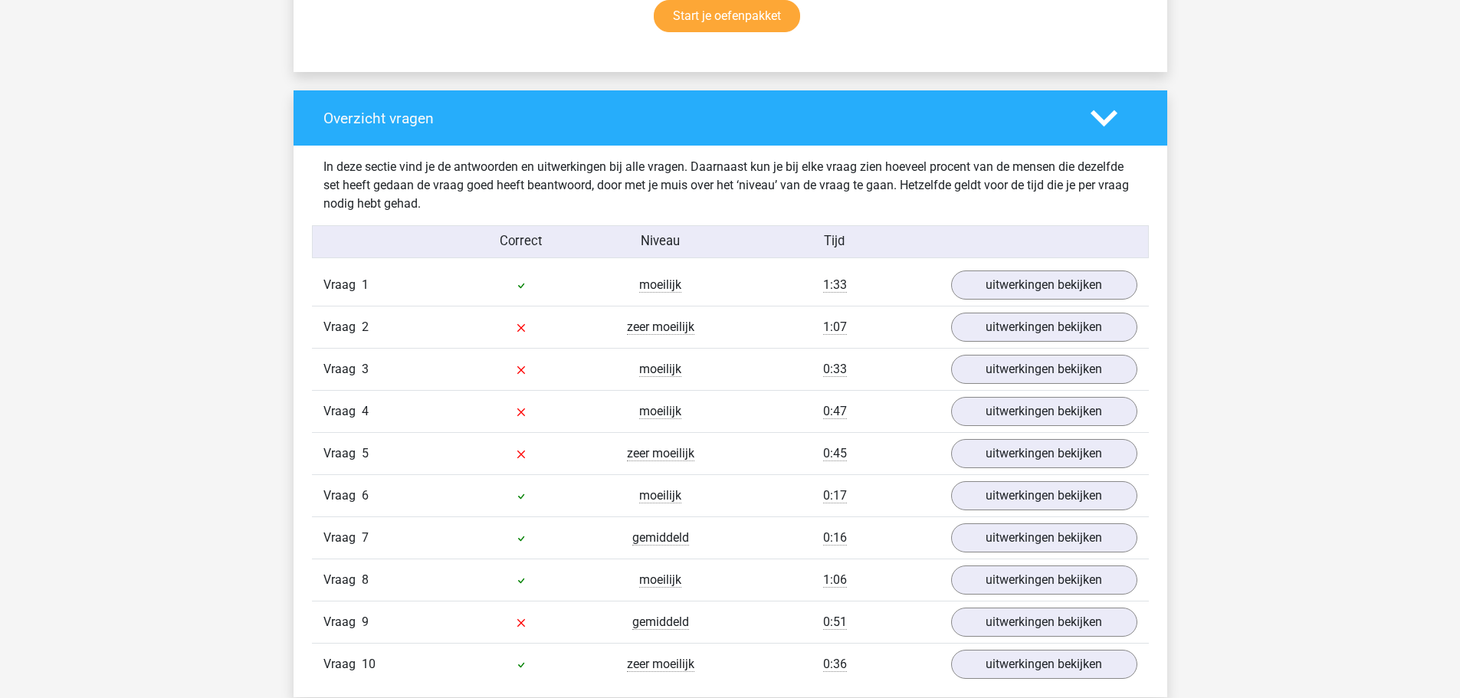
scroll to position [1092, 0]
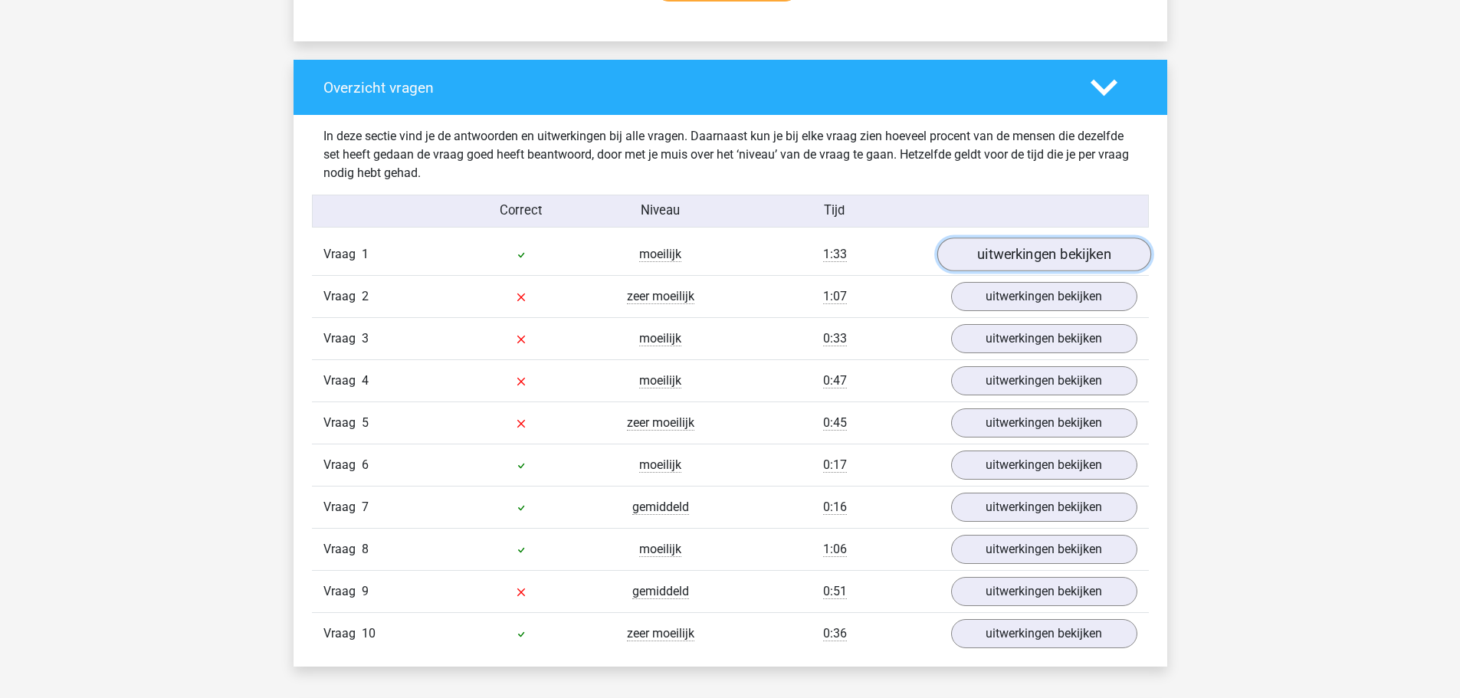
click at [1039, 257] on link "uitwerkingen bekijken" at bounding box center [1044, 255] width 214 height 34
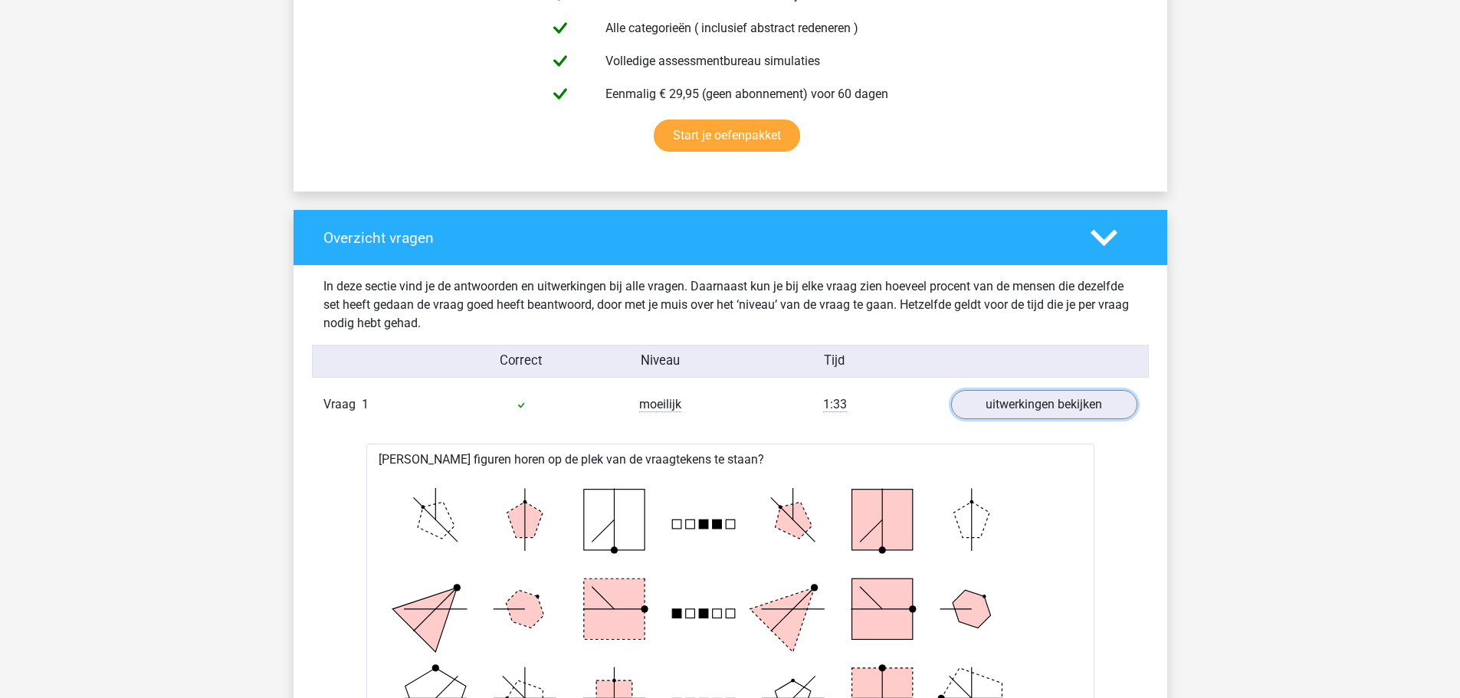
scroll to position [892, 0]
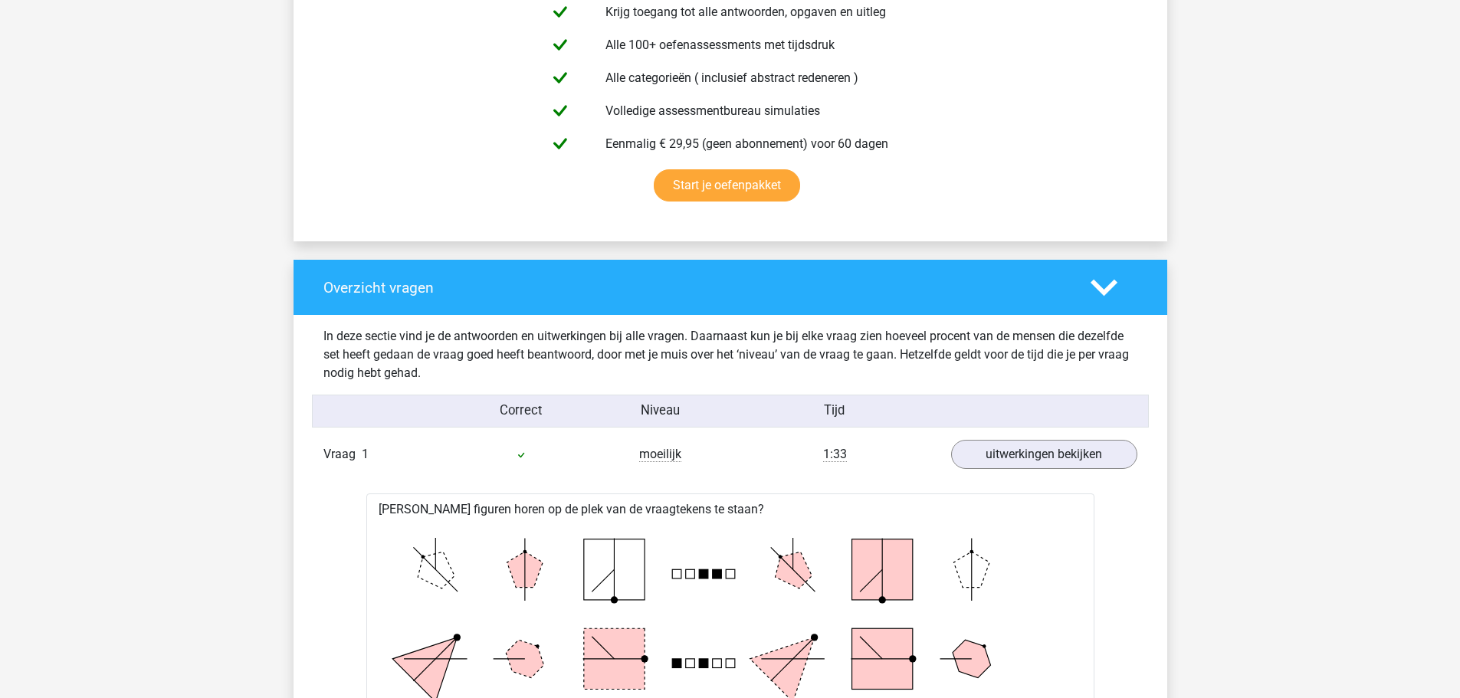
click at [1100, 285] on icon at bounding box center [1104, 287] width 27 height 27
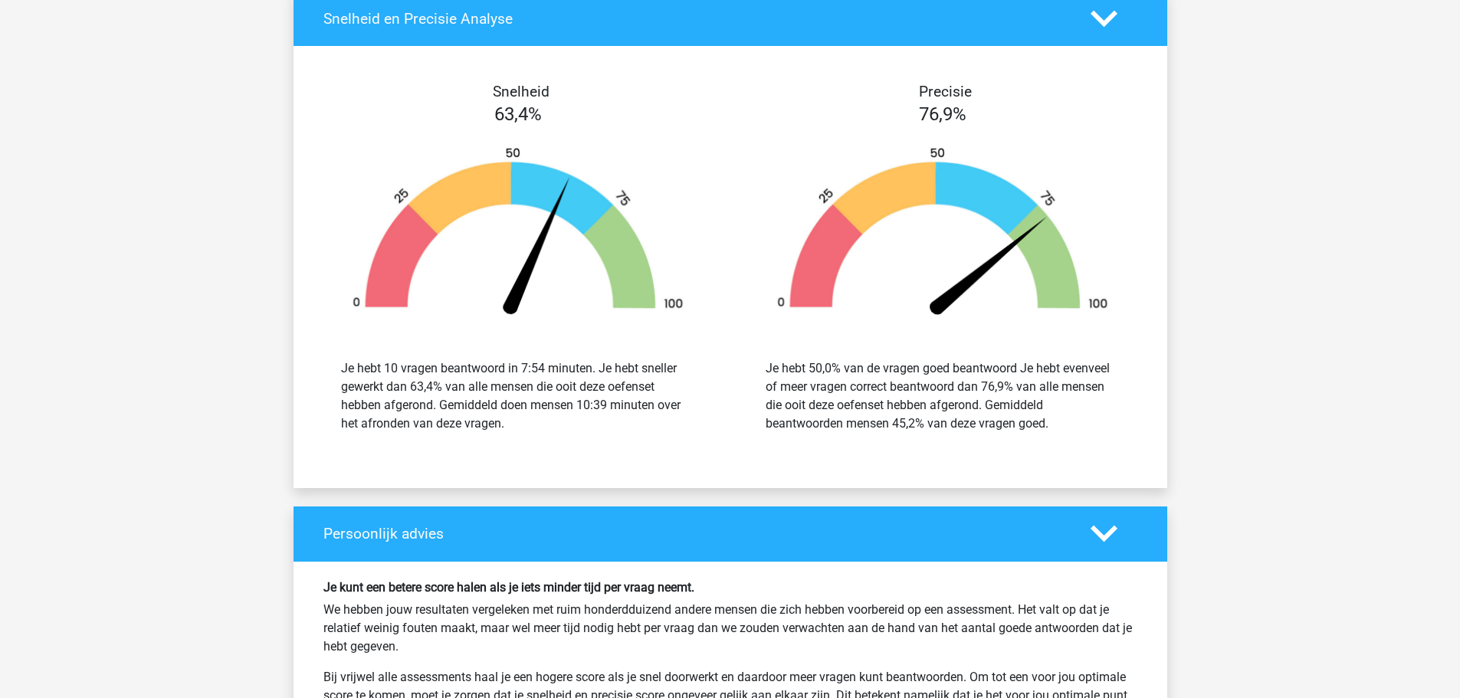
scroll to position [1256, 0]
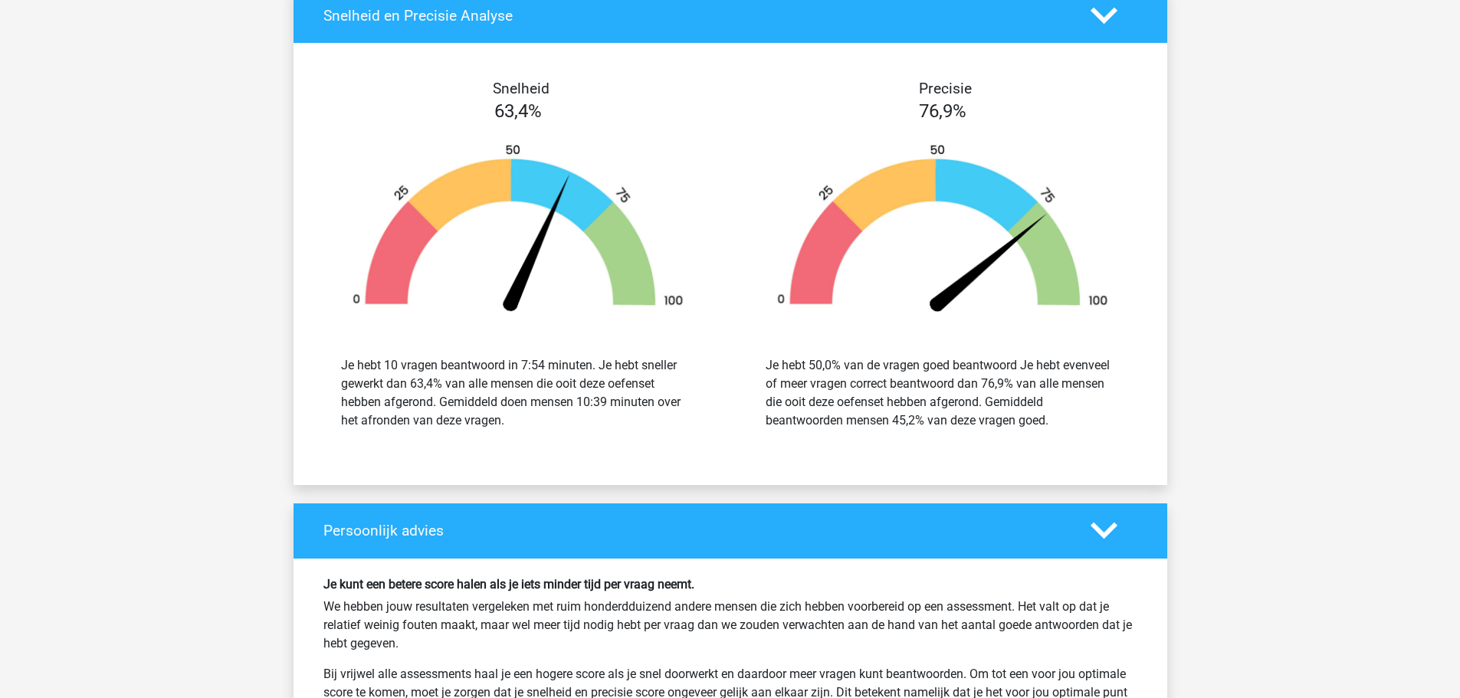
click at [1104, 527] on icon at bounding box center [1104, 530] width 27 height 27
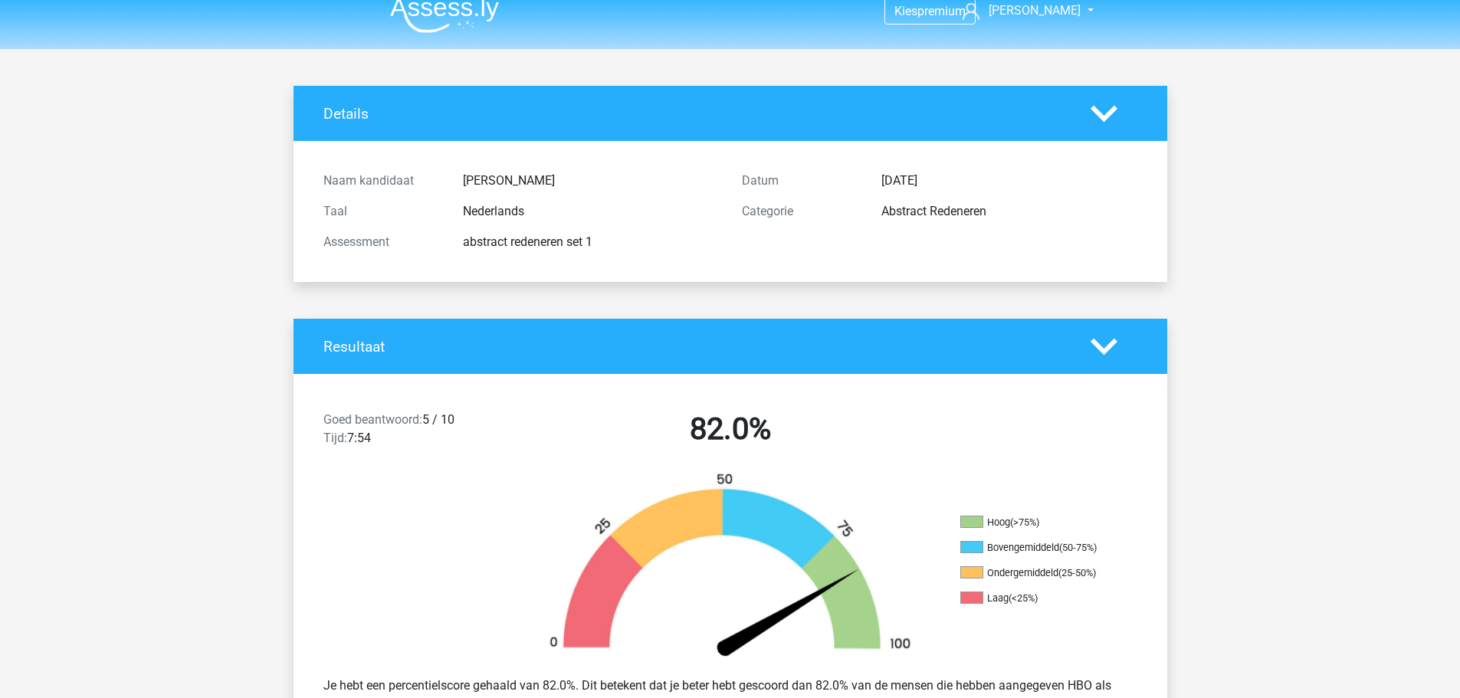
scroll to position [0, 0]
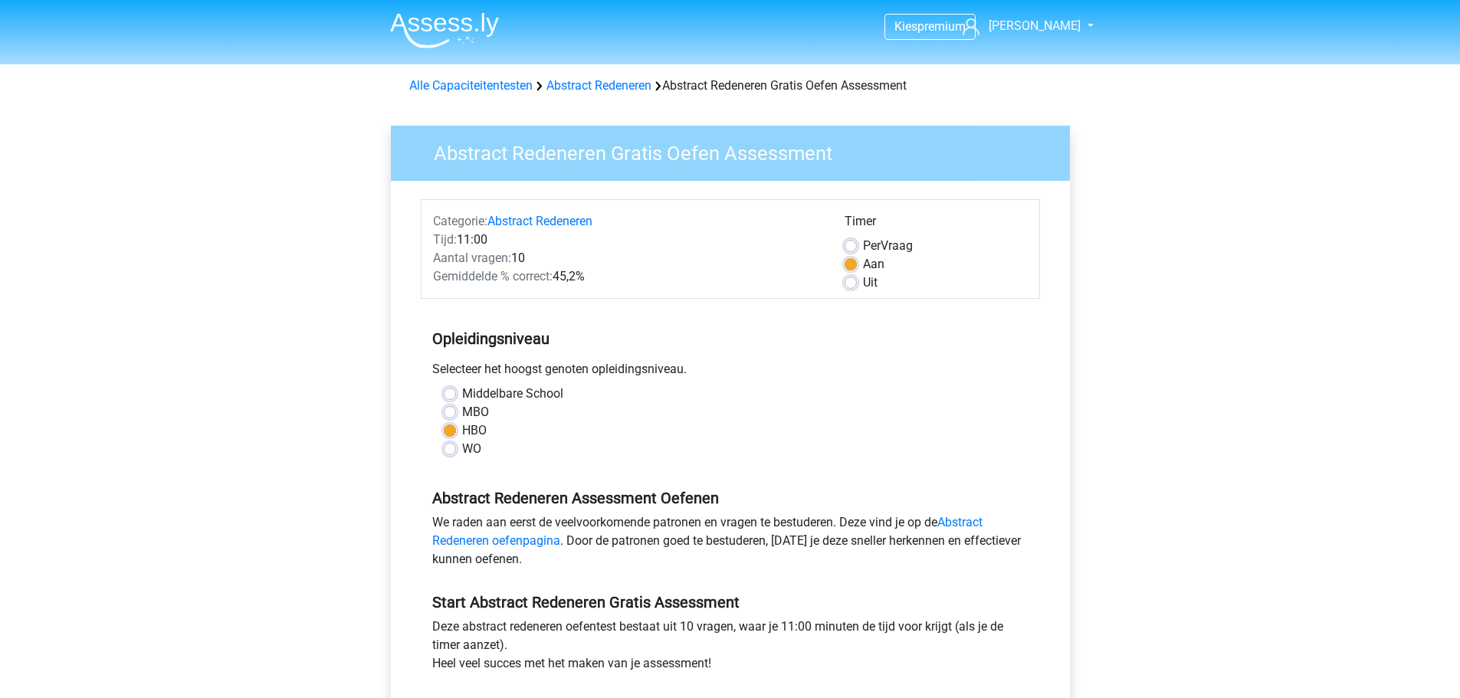
scroll to position [129, 0]
